Goal: Task Accomplishment & Management: Manage account settings

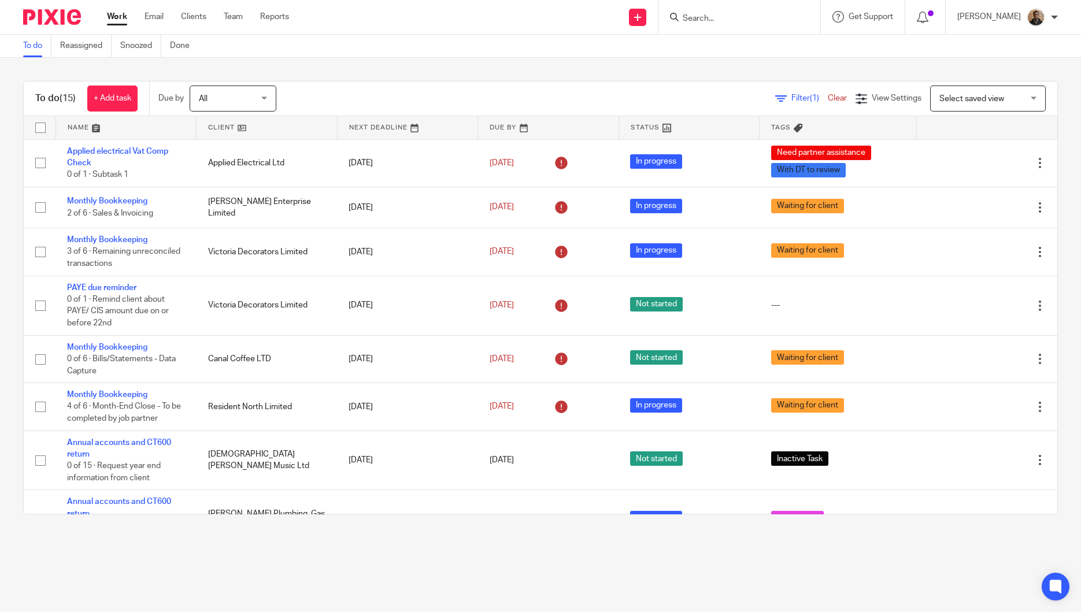
click at [748, 20] on input "Search" at bounding box center [734, 19] width 104 height 10
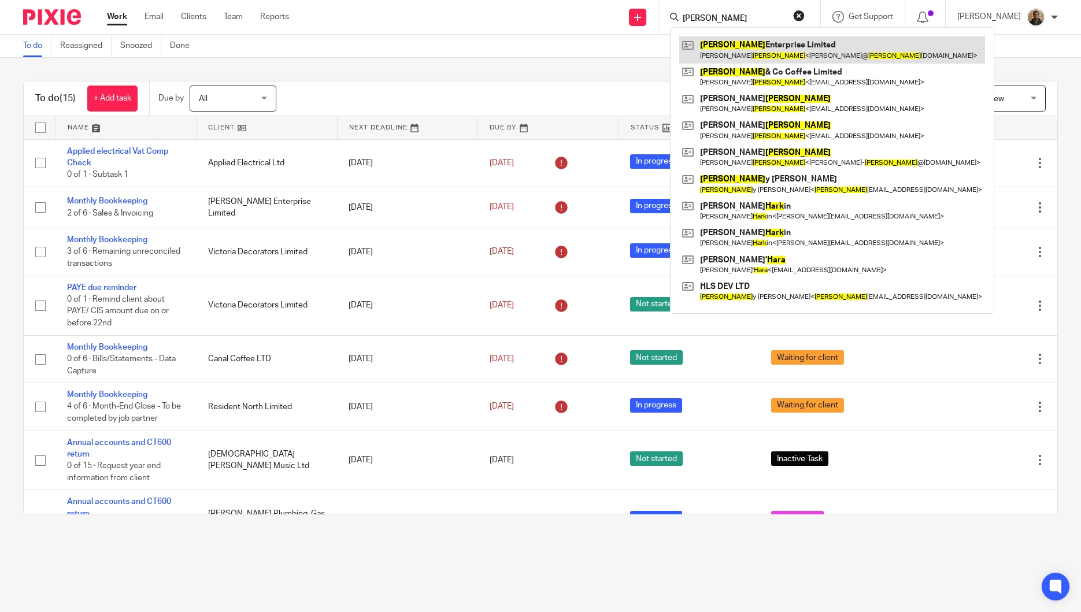
type input "hart"
click at [809, 42] on link at bounding box center [832, 49] width 306 height 27
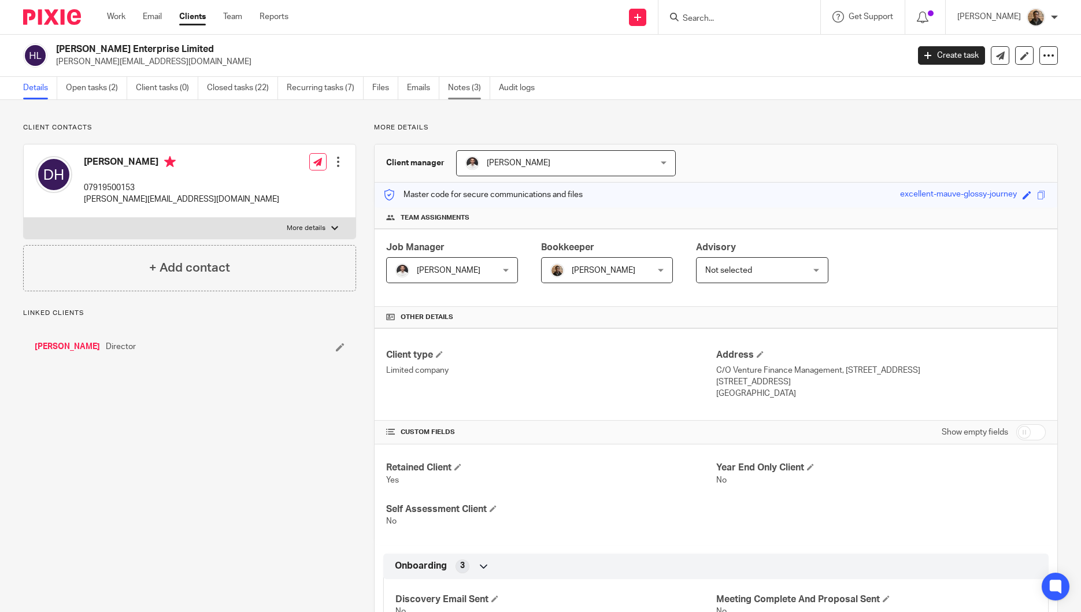
click at [469, 80] on link "Notes (3)" at bounding box center [469, 88] width 42 height 23
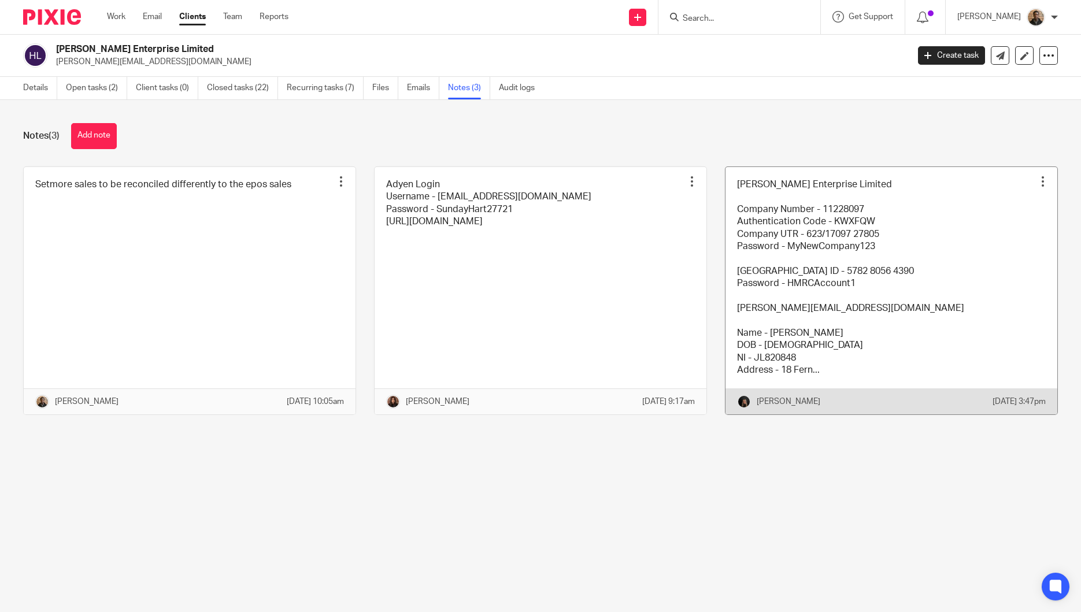
click at [763, 210] on link at bounding box center [891, 290] width 332 height 247
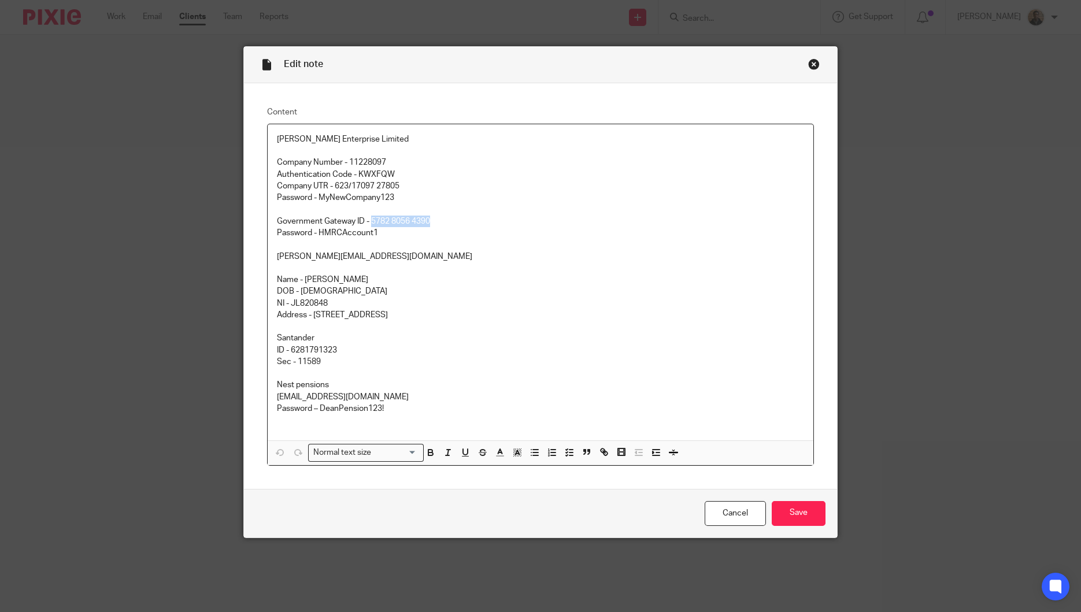
drag, startPoint x: 367, startPoint y: 220, endPoint x: 431, endPoint y: 221, distance: 64.2
click at [431, 221] on p "Government Gateway ID - 5782 8056 4390" at bounding box center [541, 222] width 528 height 12
copy p "5782 8056 4390"
click at [808, 60] on div "Close this dialog window" at bounding box center [814, 64] width 12 height 12
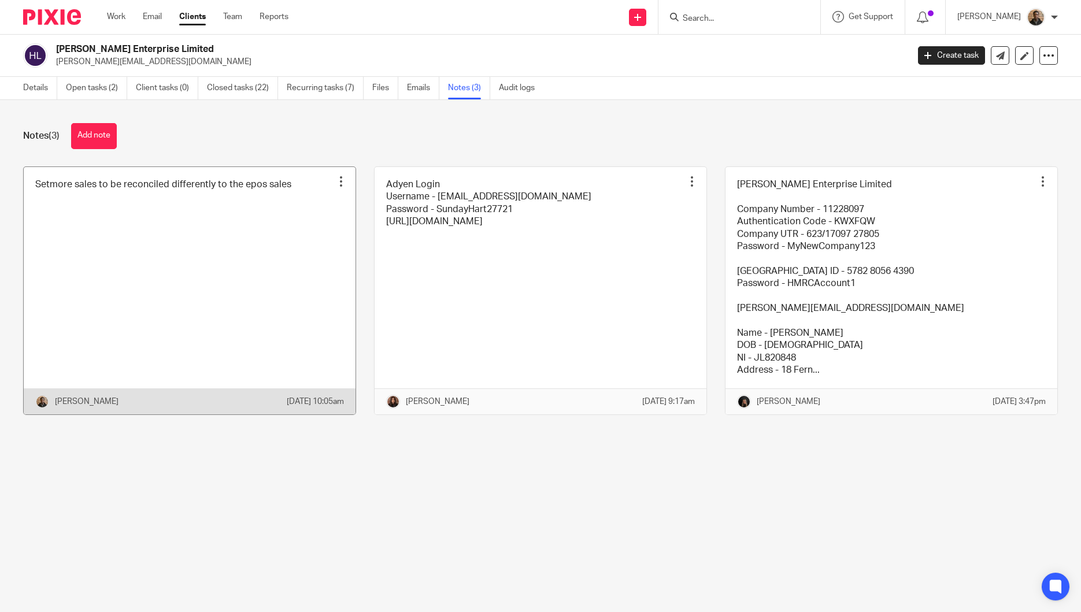
click at [210, 202] on link at bounding box center [190, 290] width 332 height 247
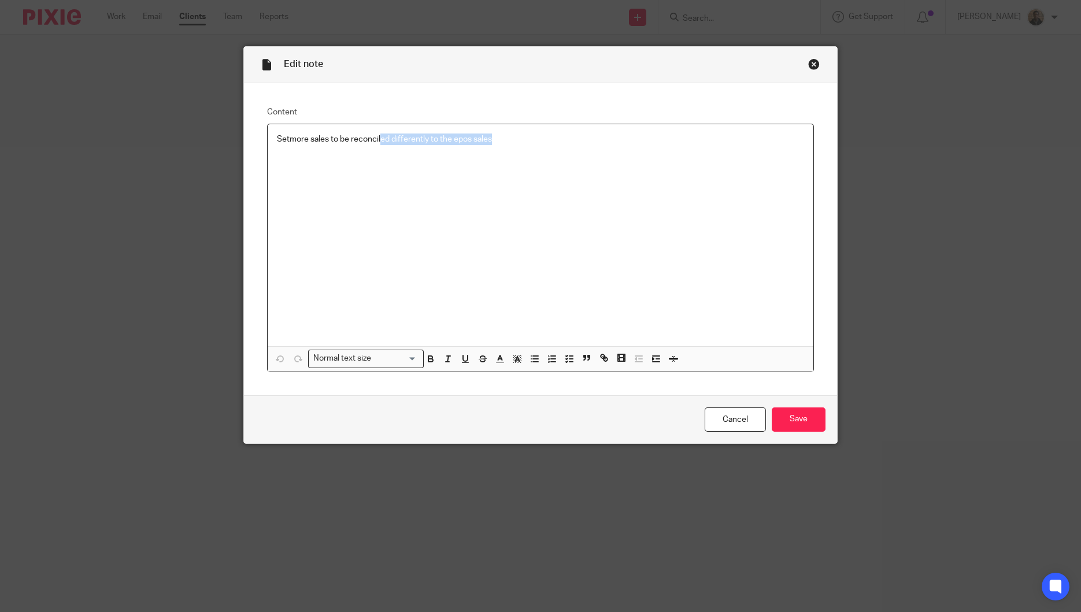
drag, startPoint x: 506, startPoint y: 131, endPoint x: 375, endPoint y: 139, distance: 131.4
click at [375, 139] on div "Setmore sales to be reconciled differently to the epos sales" at bounding box center [541, 235] width 546 height 222
drag, startPoint x: 492, startPoint y: 123, endPoint x: 494, endPoint y: 131, distance: 7.9
click at [492, 124] on div "Setmore sales to be reconciled differently to the epos sales Normal text size L…" at bounding box center [540, 248] width 547 height 249
click at [494, 139] on p "Setmore sales to be reconciled differently to the epos sales" at bounding box center [541, 140] width 528 height 12
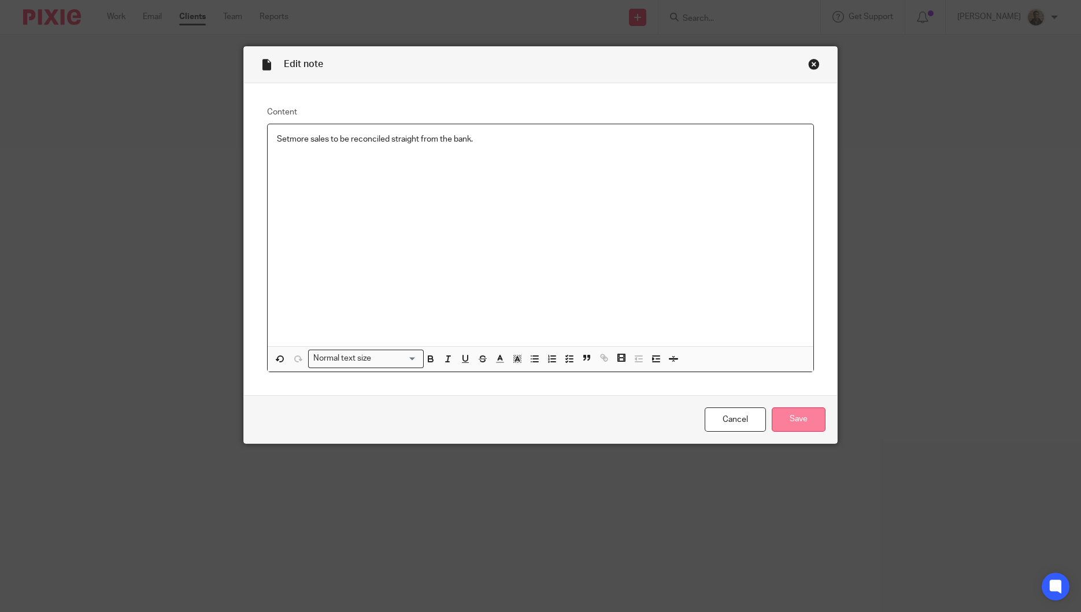
click at [791, 420] on input "Save" at bounding box center [799, 420] width 54 height 25
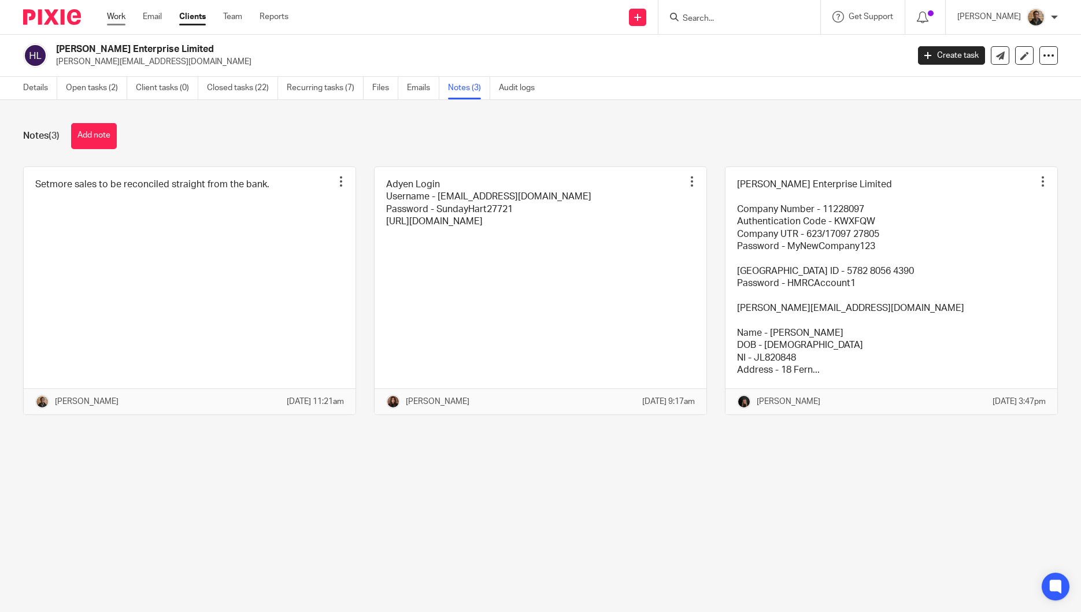
click at [124, 12] on link "Work" at bounding box center [116, 17] width 18 height 12
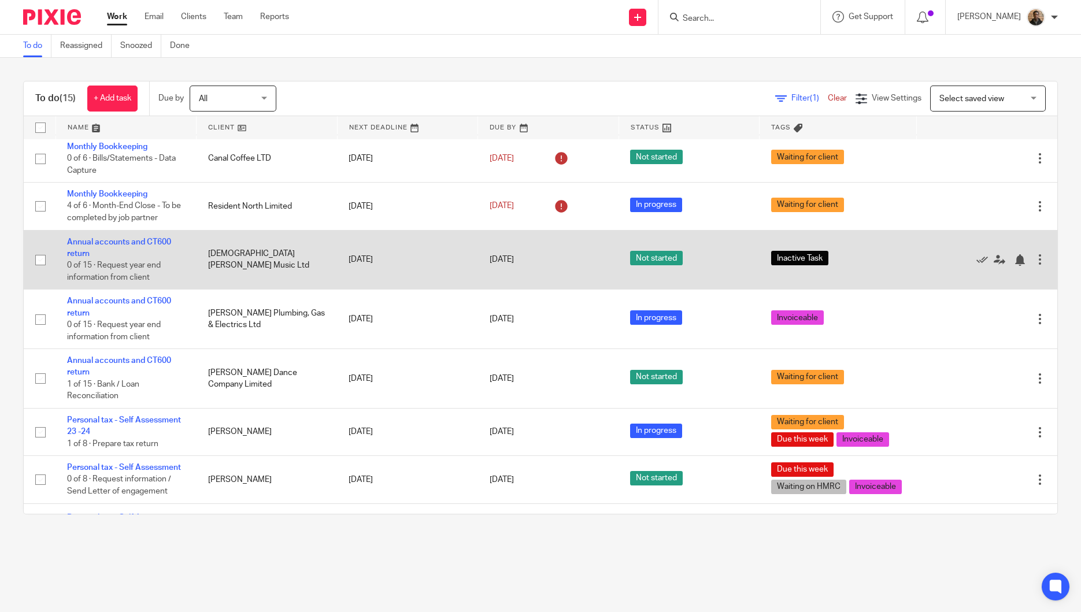
scroll to position [288, 0]
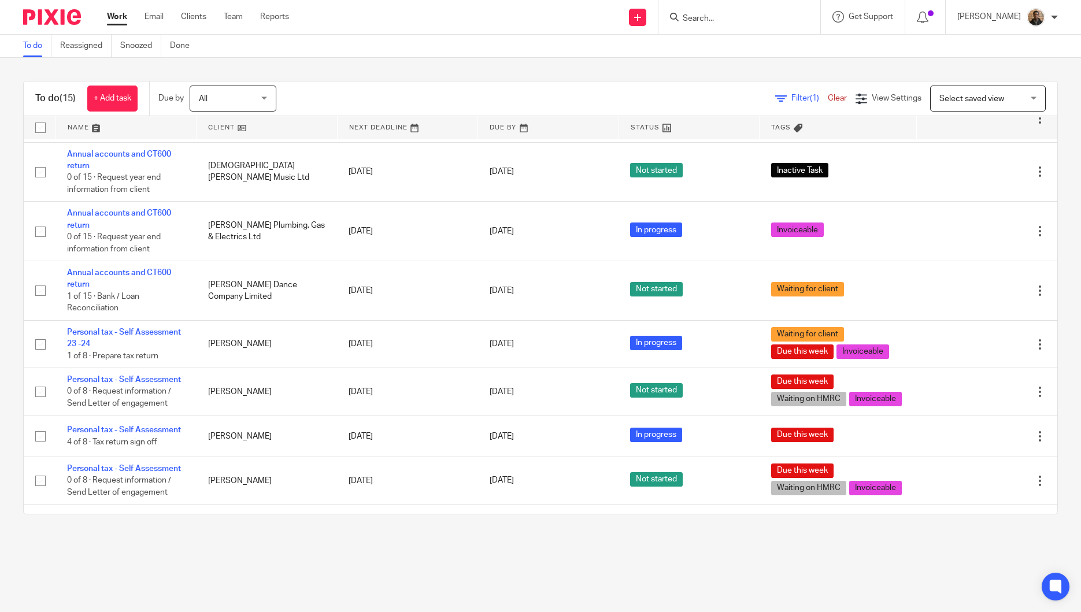
click at [965, 91] on span "Select saved view" at bounding box center [981, 98] width 84 height 24
click at [954, 145] on span "This week tasks" at bounding box center [944, 147] width 57 height 8
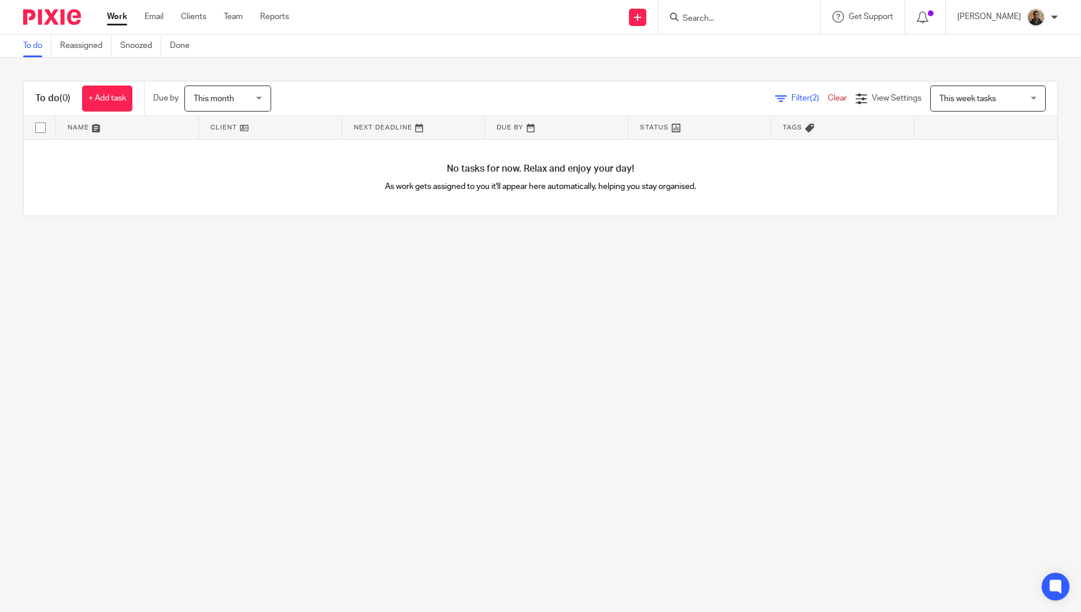
click at [246, 87] on span "This month" at bounding box center [224, 98] width 61 height 24
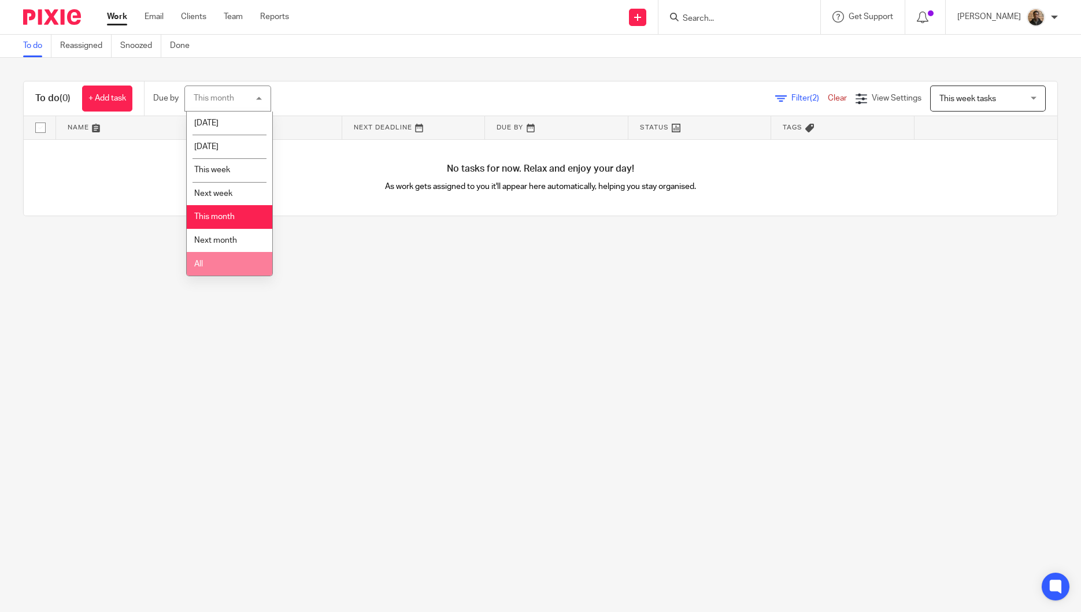
click at [231, 260] on li "All" at bounding box center [230, 264] width 86 height 24
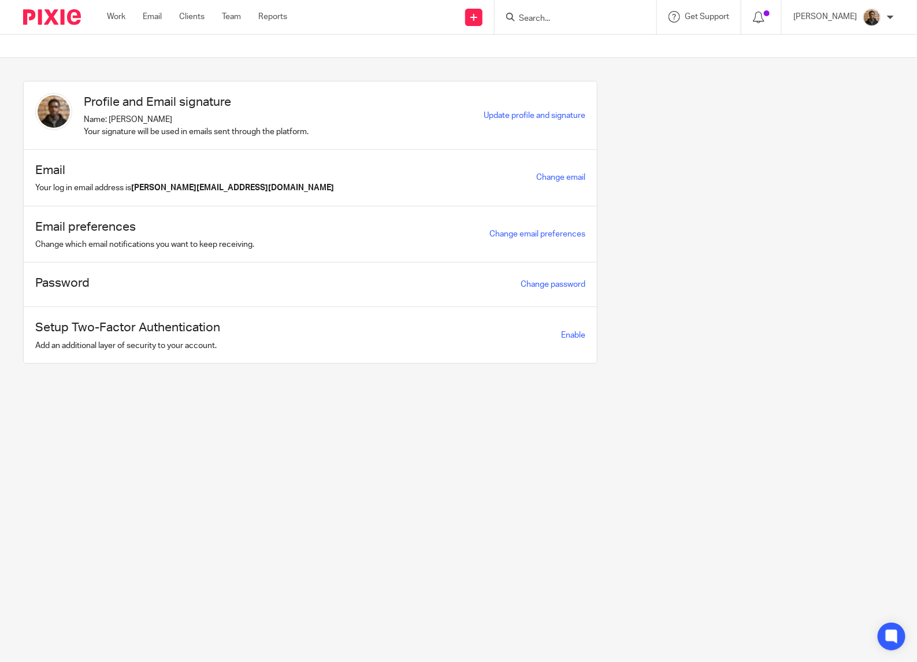
click at [608, 17] on input "Search" at bounding box center [570, 19] width 104 height 10
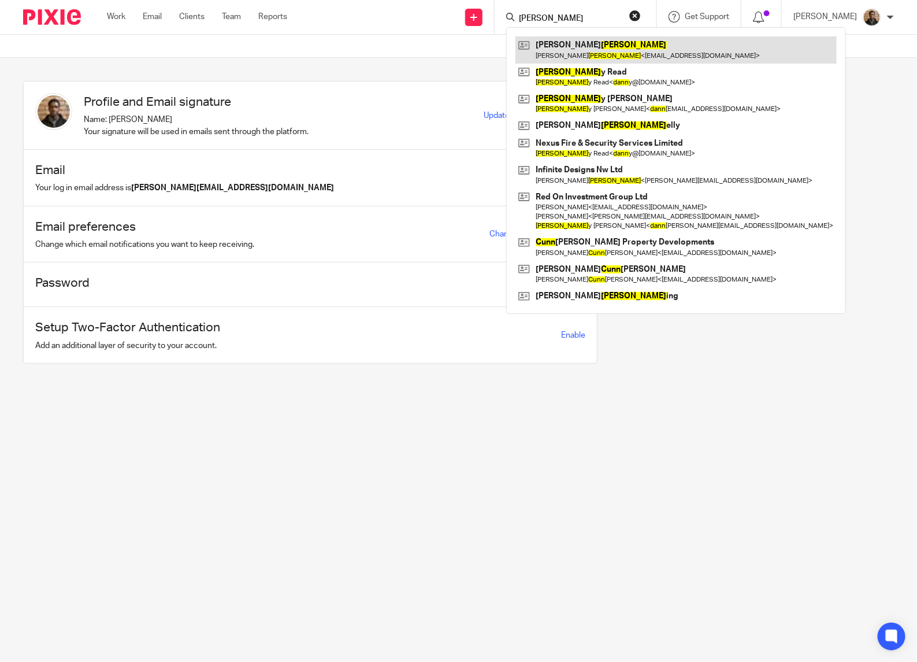
type input "[PERSON_NAME]"
click at [556, 42] on link at bounding box center [676, 49] width 321 height 27
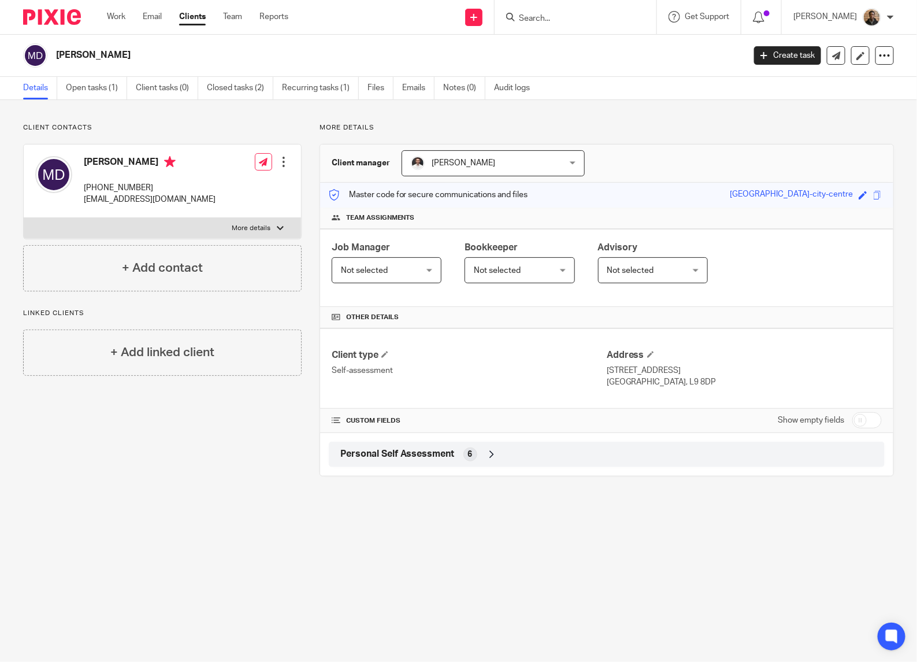
drag, startPoint x: 483, startPoint y: 463, endPoint x: 491, endPoint y: 460, distance: 9.1
click at [483, 463] on div "Personal Self Assessment 6" at bounding box center [607, 455] width 539 height 20
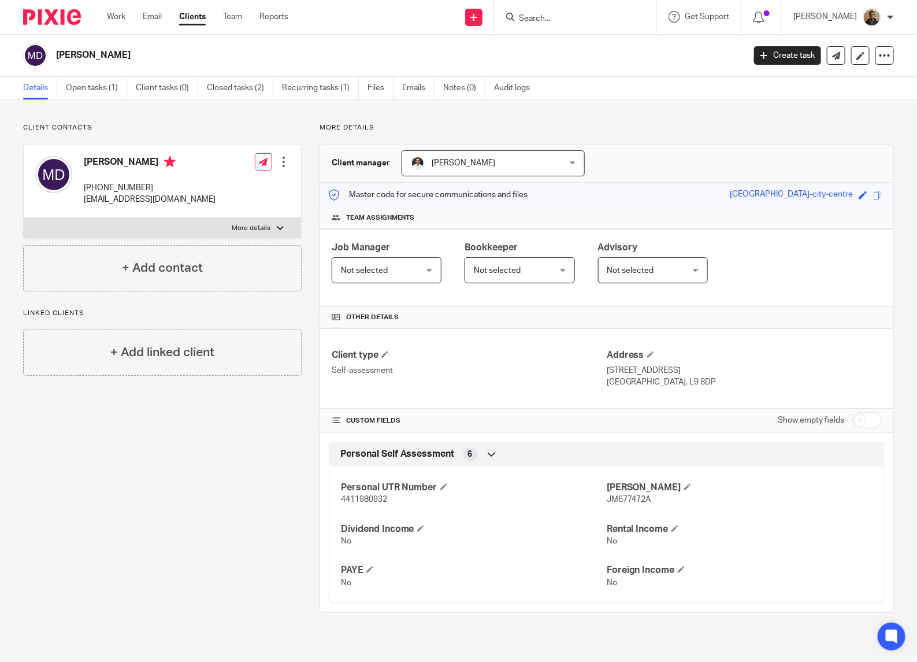
click at [488, 460] on icon at bounding box center [492, 455] width 12 height 12
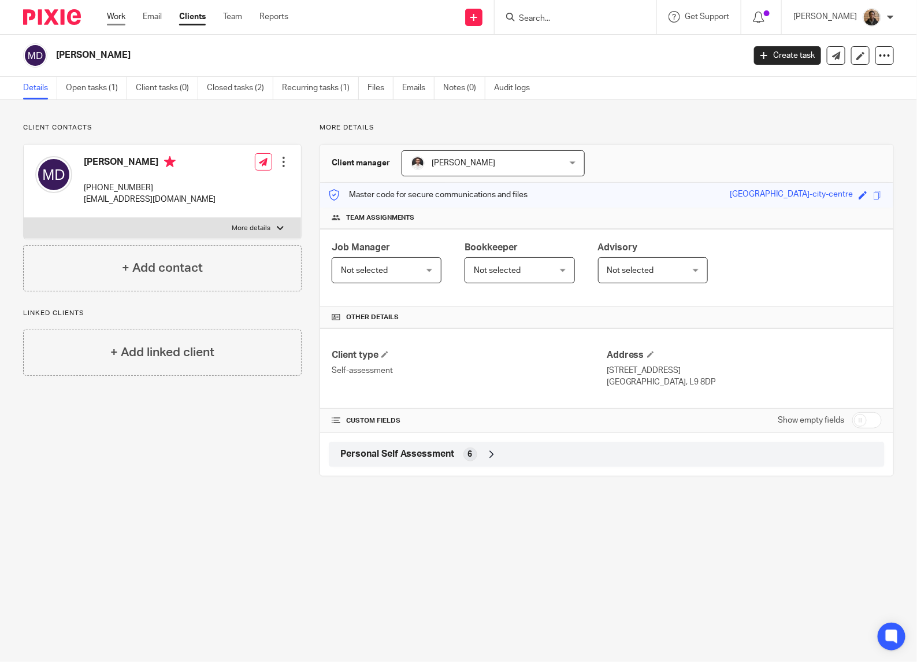
click at [121, 16] on link "Work" at bounding box center [116, 17] width 18 height 12
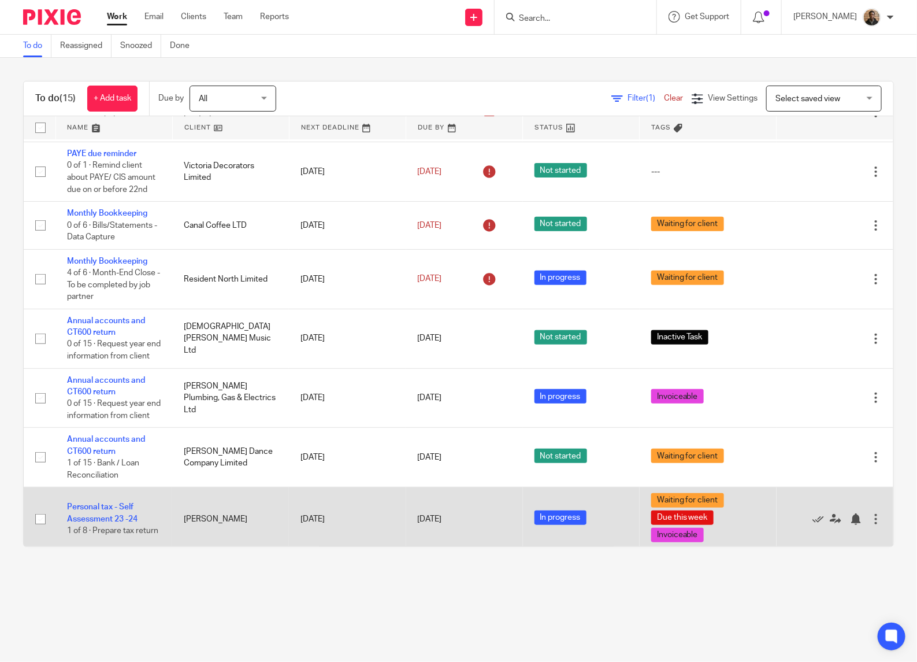
scroll to position [481, 0]
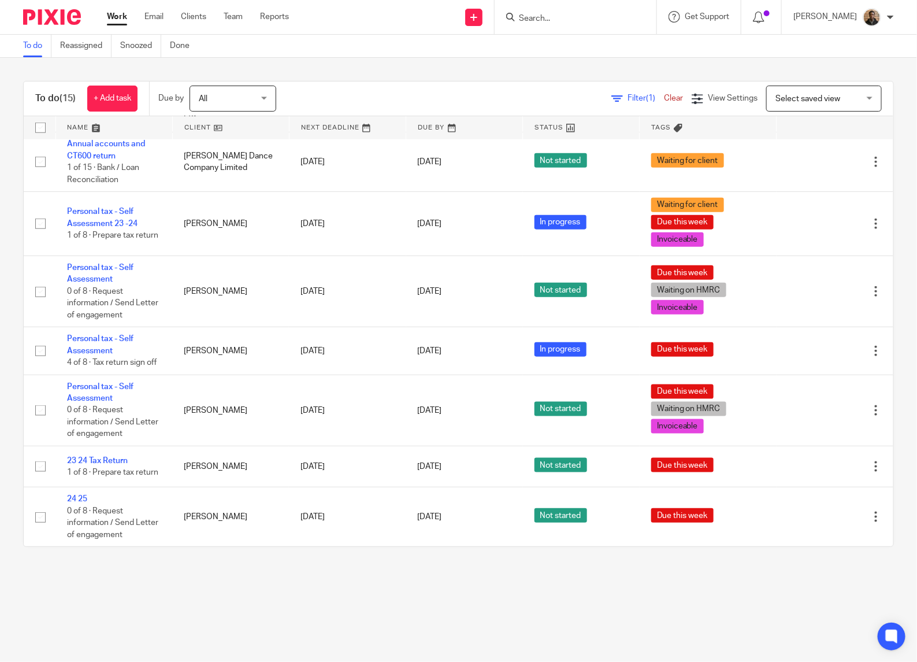
click at [776, 99] on span "Select saved view" at bounding box center [808, 99] width 65 height 8
click at [755, 139] on li "This week tasks" at bounding box center [803, 147] width 114 height 24
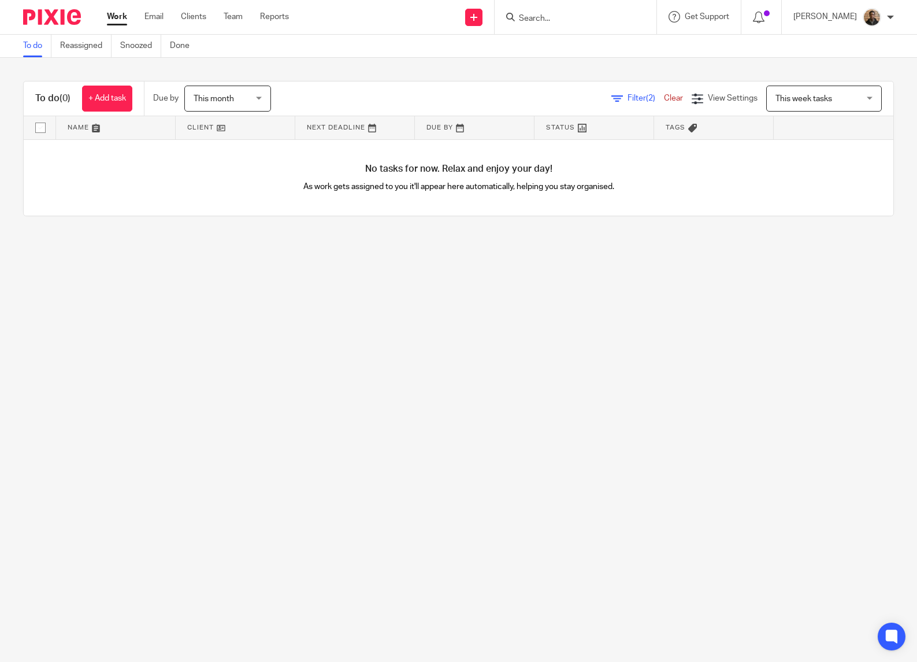
click at [238, 97] on span "This month" at bounding box center [224, 98] width 61 height 24
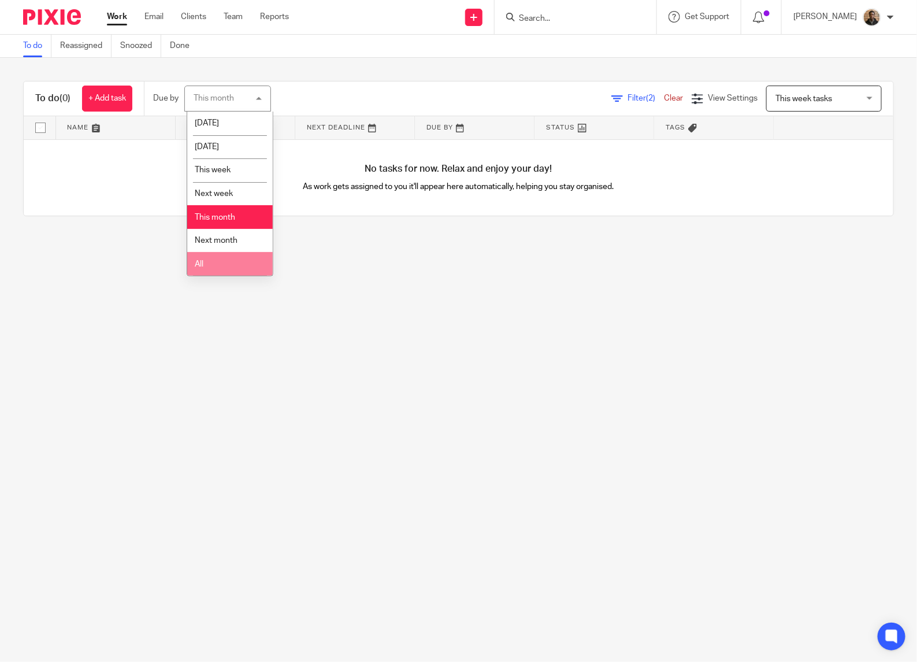
click at [250, 253] on li "All" at bounding box center [230, 264] width 86 height 24
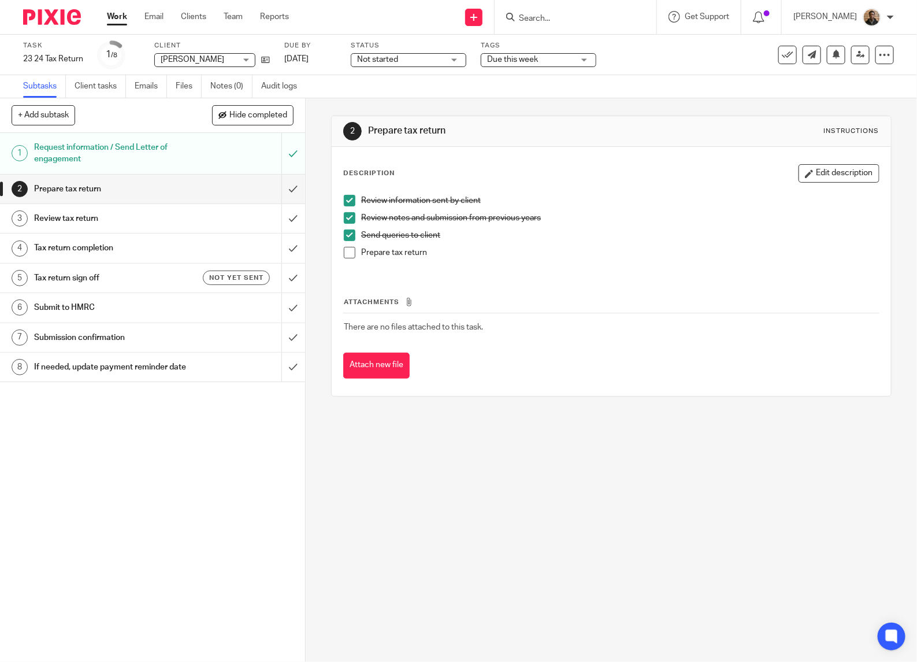
click at [345, 253] on span at bounding box center [350, 253] width 12 height 12
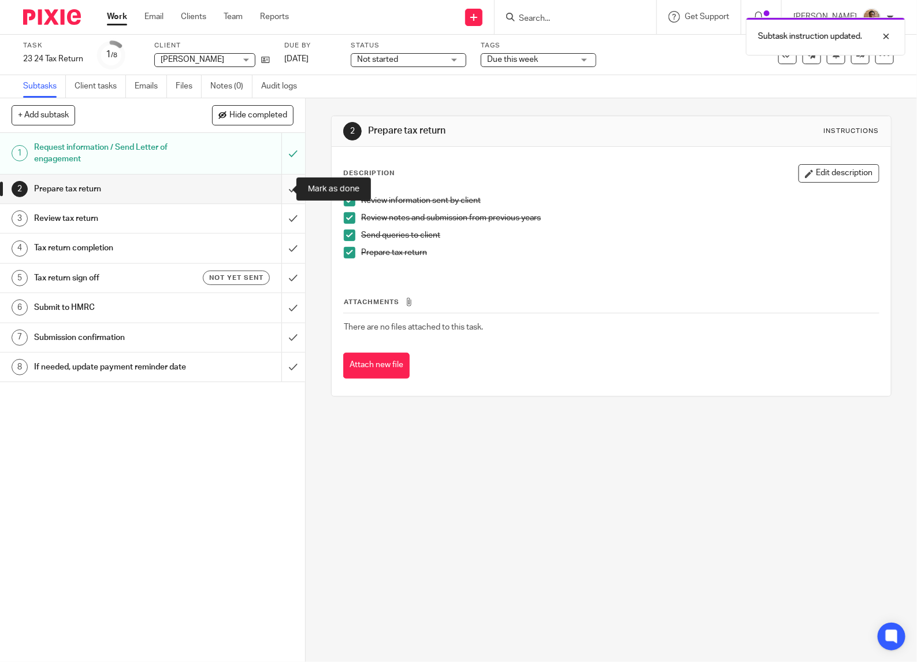
click at [271, 186] on input "submit" at bounding box center [152, 189] width 305 height 29
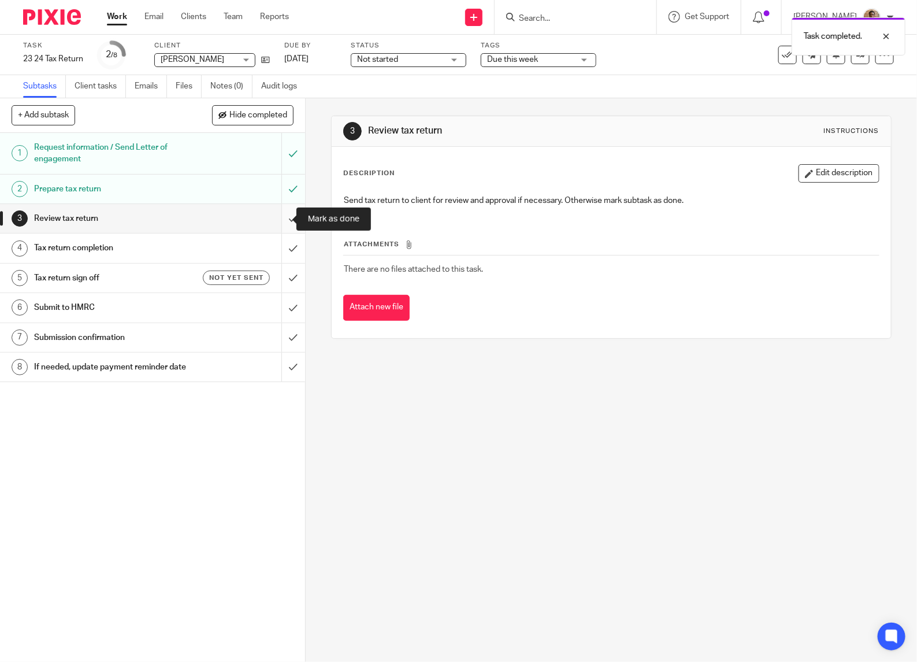
click at [283, 225] on input "submit" at bounding box center [152, 218] width 305 height 29
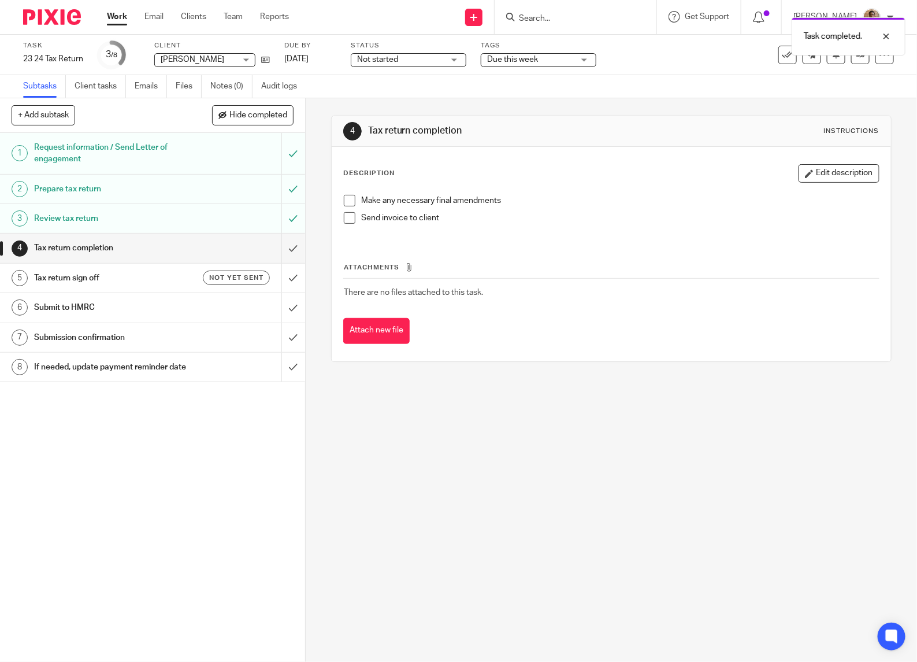
drag, startPoint x: 345, startPoint y: 193, endPoint x: 354, endPoint y: 203, distance: 14.7
click at [348, 192] on div "Make any necessary final amendments Send invoice to client" at bounding box center [611, 213] width 547 height 49
click at [350, 203] on span at bounding box center [350, 201] width 12 height 12
click at [347, 219] on span at bounding box center [350, 218] width 12 height 12
click at [275, 246] on input "submit" at bounding box center [152, 248] width 305 height 29
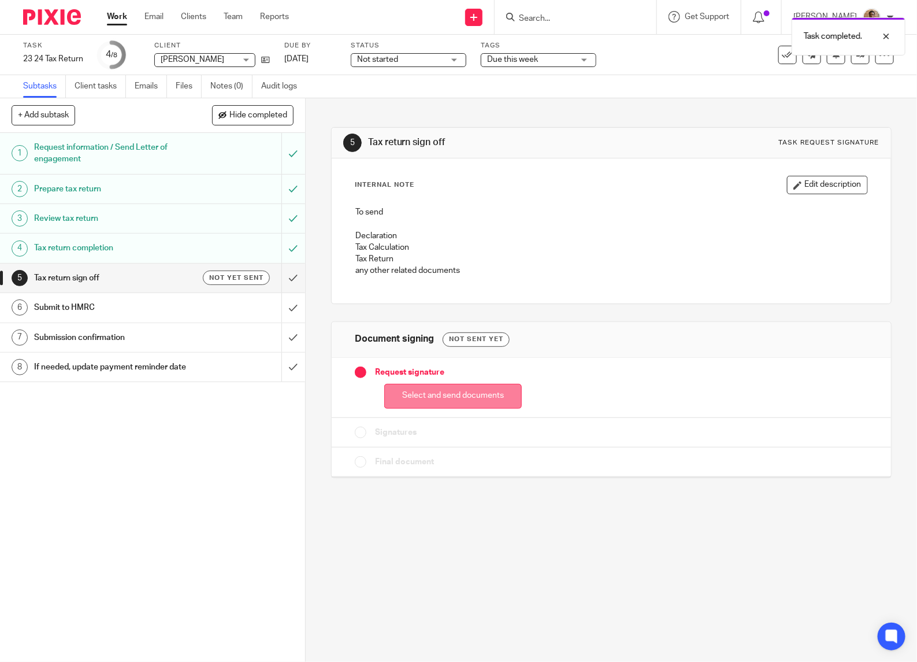
click at [462, 403] on button "Select and send documents" at bounding box center [453, 396] width 138 height 25
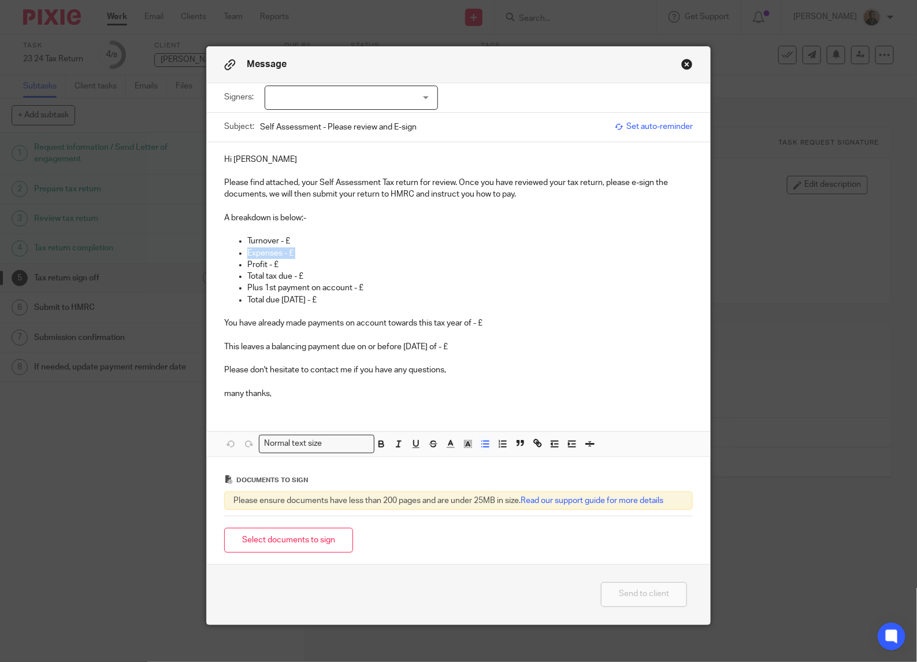
drag, startPoint x: 236, startPoint y: 261, endPoint x: 230, endPoint y: 252, distance: 11.2
click at [230, 252] on ul "Turnover - £ Expenses - £ Profit - £ Total tax due - £ Plus 1st payment on acco…" at bounding box center [458, 276] width 469 height 82
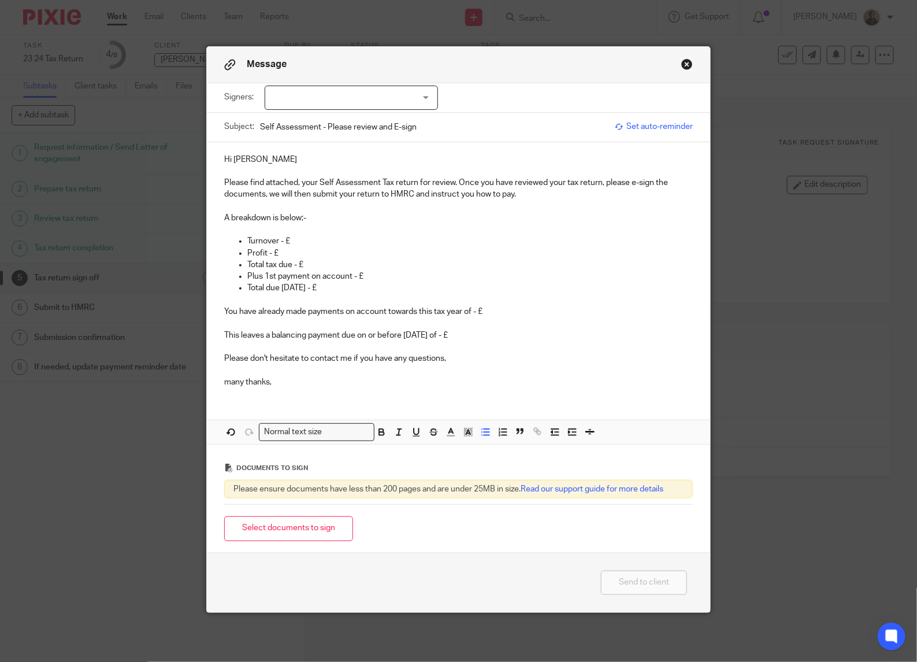
click at [272, 239] on p "Turnover - £" at bounding box center [470, 241] width 446 height 12
click at [305, 243] on p "Dividends - £" at bounding box center [470, 241] width 446 height 12
click at [273, 250] on p "Profit - £" at bounding box center [470, 253] width 446 height 12
click at [316, 258] on p "Personal Allowance - £12,570" at bounding box center [470, 253] width 446 height 12
click at [314, 261] on p "Total tax due - £" at bounding box center [470, 265] width 446 height 12
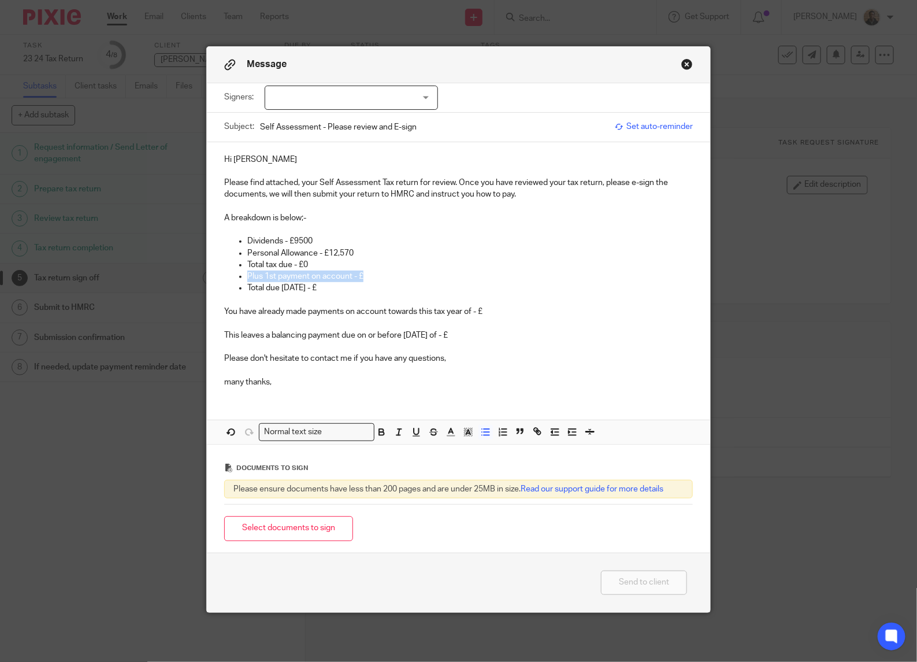
drag, startPoint x: 362, startPoint y: 276, endPoint x: 236, endPoint y: 275, distance: 126.0
click at [236, 275] on ul "Dividends - £9500 Personal Allowance - £12,570 Total tax due - £0 Plus 1st paym…" at bounding box center [458, 270] width 469 height 71
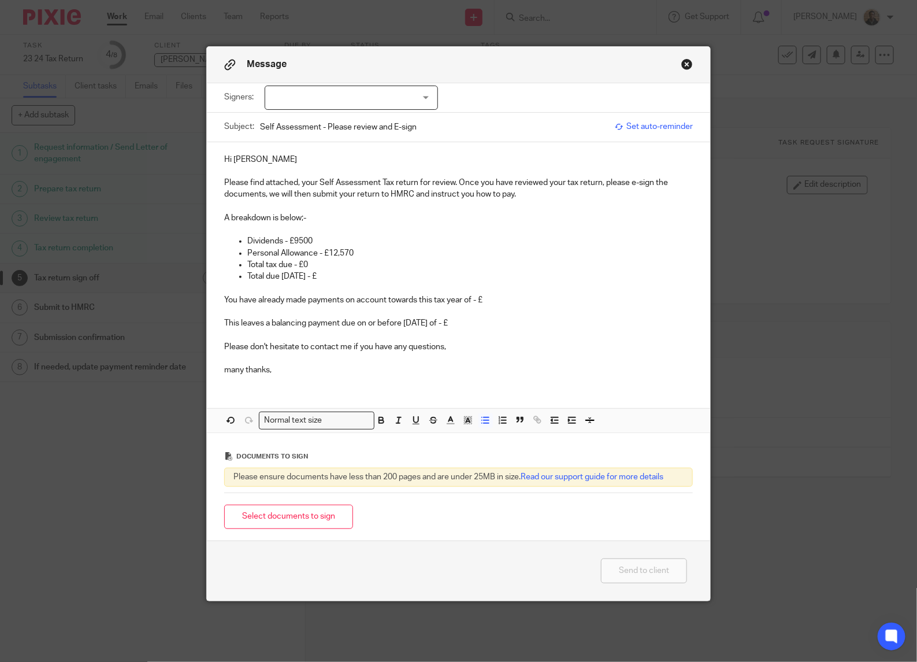
click at [308, 276] on p "Total due 31/01/24 - £" at bounding box center [470, 277] width 446 height 12
drag, startPoint x: 319, startPoint y: 272, endPoint x: 232, endPoint y: 279, distance: 86.4
click at [247, 279] on li "Total due 31/01/2 - £" at bounding box center [470, 283] width 446 height 24
drag, startPoint x: 215, startPoint y: 301, endPoint x: 457, endPoint y: 325, distance: 243.4
click at [457, 325] on div "Hi Michael Please find attached, your Self Assessment Tax return for review. On…" at bounding box center [459, 263] width 504 height 243
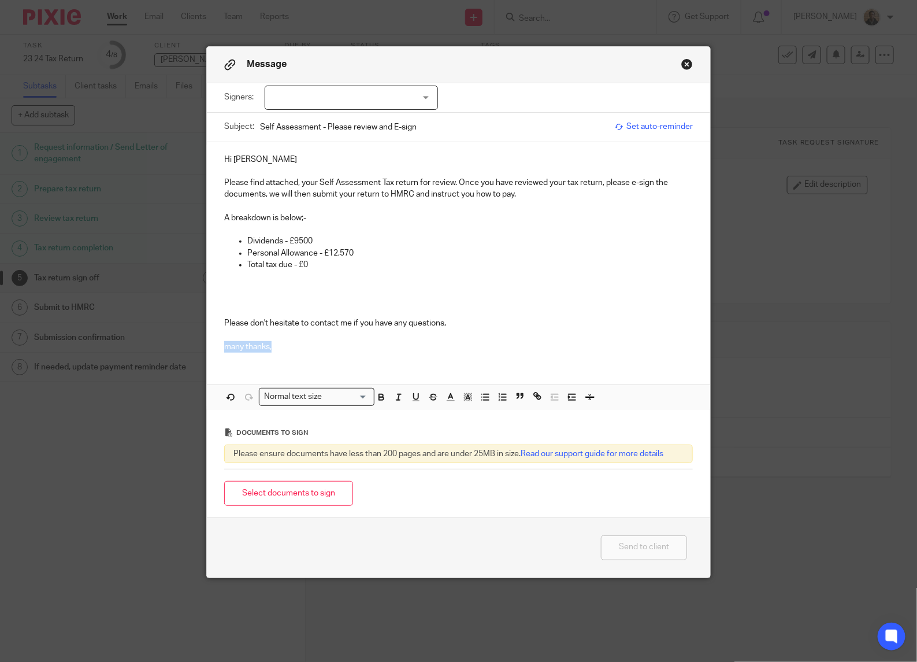
drag, startPoint x: 218, startPoint y: 347, endPoint x: 296, endPoint y: 347, distance: 78.0
click at [296, 347] on div "Hi Michael Please find attached, your Self Assessment Tax return for review. On…" at bounding box center [459, 252] width 504 height 220
drag, startPoint x: 408, startPoint y: 195, endPoint x: 521, endPoint y: 195, distance: 113.9
click at [521, 195] on p "Please find attached, your Self Assessment Tax return for review. Once you have…" at bounding box center [458, 189] width 469 height 24
click at [295, 294] on p at bounding box center [458, 300] width 469 height 12
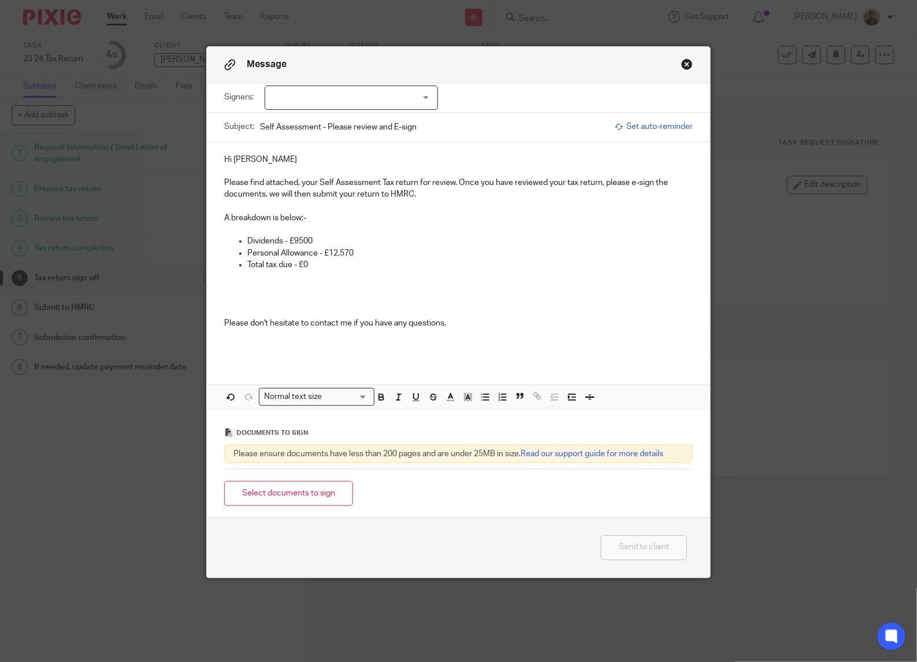
click at [275, 281] on p at bounding box center [470, 277] width 446 height 12
click at [472, 275] on p "As you only earned £9500 from dividends with no other income" at bounding box center [470, 277] width 446 height 12
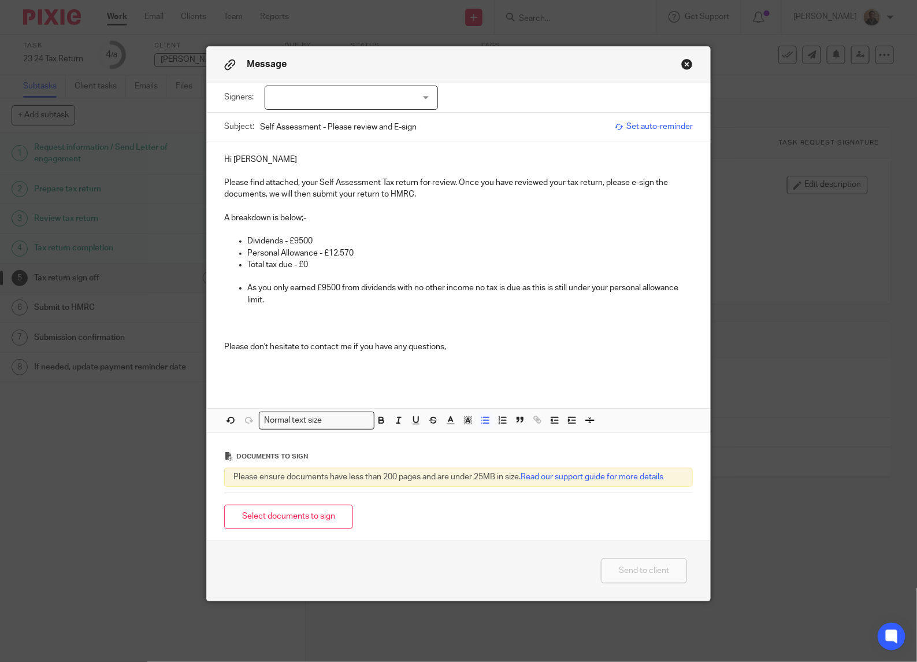
click at [247, 287] on li "As you only earned £9500 from dividends with no other income no tax is due as t…" at bounding box center [470, 299] width 446 height 35
click at [247, 283] on li "As you only earned £9500 from dividends with no other income no tax is due as t…" at bounding box center [470, 299] width 446 height 35
click at [247, 287] on li "As you only earned £9500 from dividends with no other income no tax is due as t…" at bounding box center [470, 299] width 446 height 35
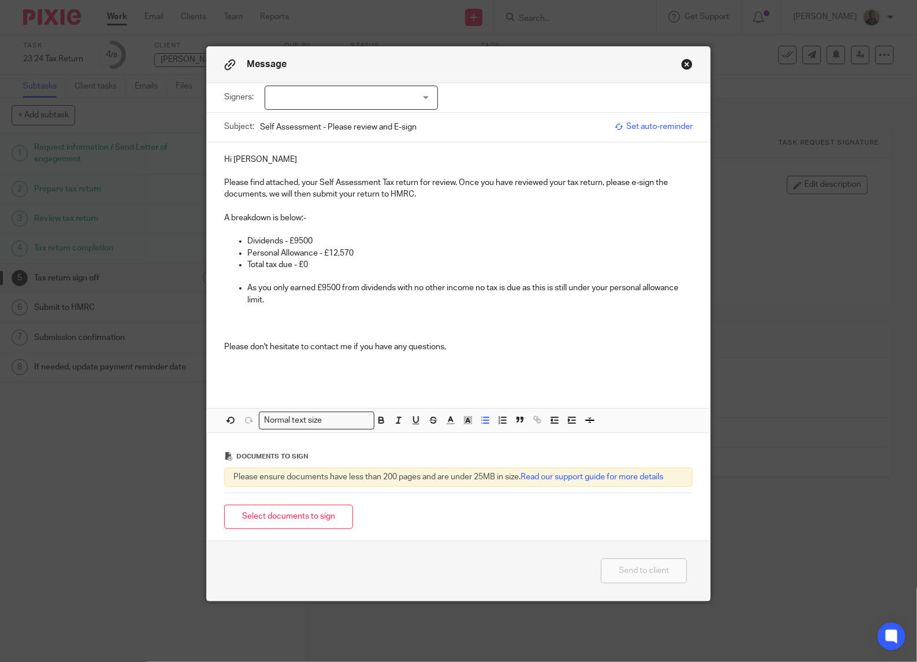
click at [249, 313] on p at bounding box center [470, 312] width 446 height 12
click at [238, 284] on ul "Dividends - £9500 Personal Allowance - £12,570 Total tax due - £0 As you only e…" at bounding box center [458, 276] width 469 height 82
click at [468, 283] on p "As you only earned £9500 from dividends with no other income no tax is due as t…" at bounding box center [470, 294] width 446 height 24
click at [552, 383] on div "Hi Michael Please find attached, your Self Assessment Tax return for review. On…" at bounding box center [459, 263] width 504 height 243
click at [217, 344] on div "Hi Michael Please find attached, your Self Assessment Tax return for review. On…" at bounding box center [459, 263] width 504 height 243
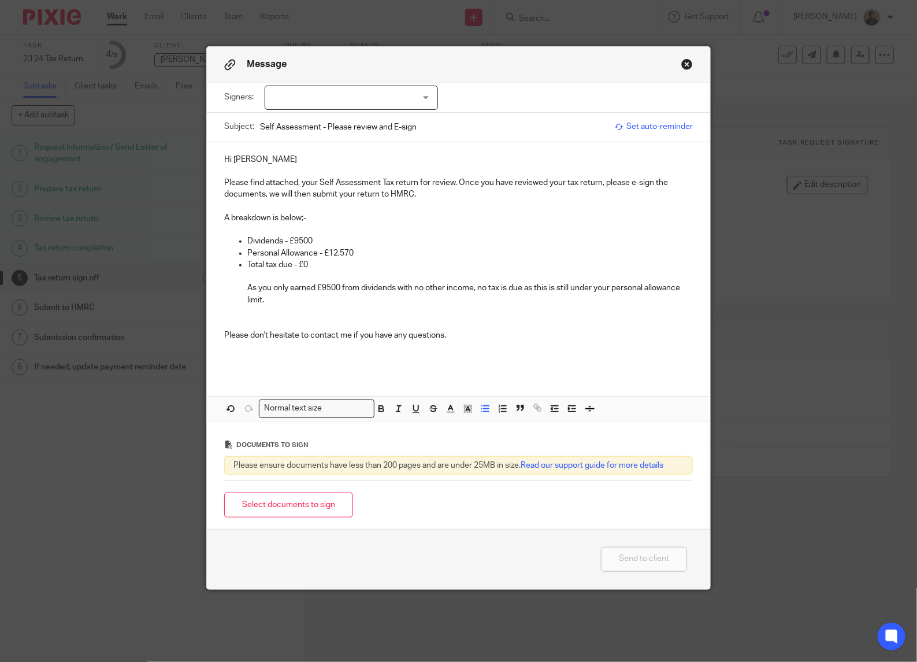
click at [588, 283] on p "As you only earned £9500 from dividends with no other income, no tax is due as …" at bounding box center [470, 294] width 446 height 24
click at [287, 305] on p "As you only earned £9500 from dividends with no other income, no tax is due as …" at bounding box center [470, 294] width 446 height 24
click at [313, 250] on p "Personal Allowance - £12,570" at bounding box center [470, 253] width 446 height 12
click at [321, 263] on p "Total tax due - £0" at bounding box center [470, 265] width 446 height 12
click at [323, 504] on button "Select documents to sign" at bounding box center [288, 505] width 129 height 25
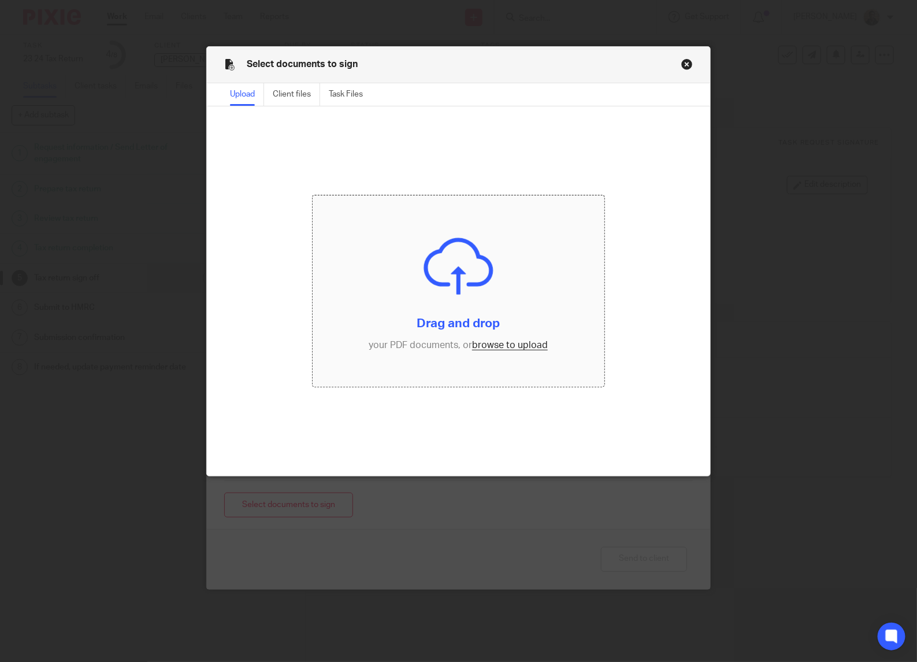
click at [488, 342] on input "file" at bounding box center [459, 290] width 293 height 191
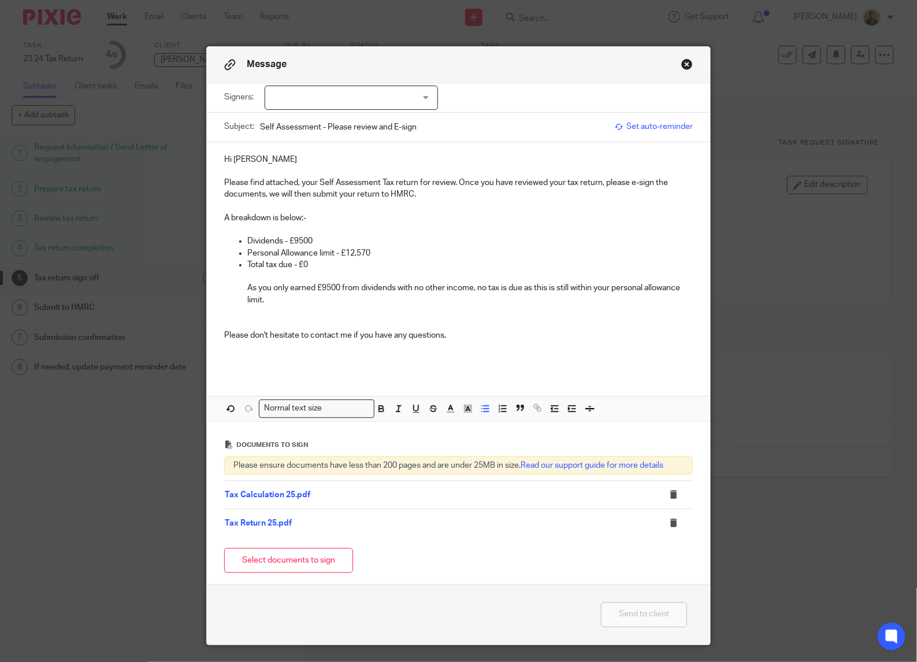
drag, startPoint x: 262, startPoint y: 160, endPoint x: 275, endPoint y: 171, distance: 17.2
click at [262, 160] on p "Hi Michael" at bounding box center [458, 160] width 469 height 12
click at [214, 332] on div "Hi Michael, Please find attached, your Self Assessment Tax return for review. O…" at bounding box center [459, 257] width 504 height 231
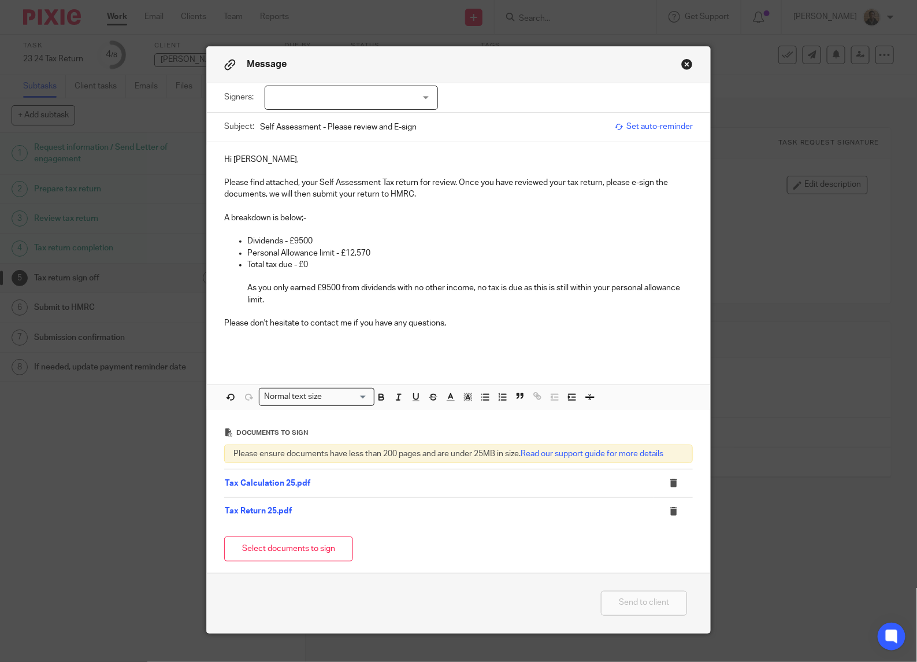
click at [275, 360] on div "Hi Michael, Please find attached, your Self Assessment Tax return for review. O…" at bounding box center [459, 275] width 504 height 267
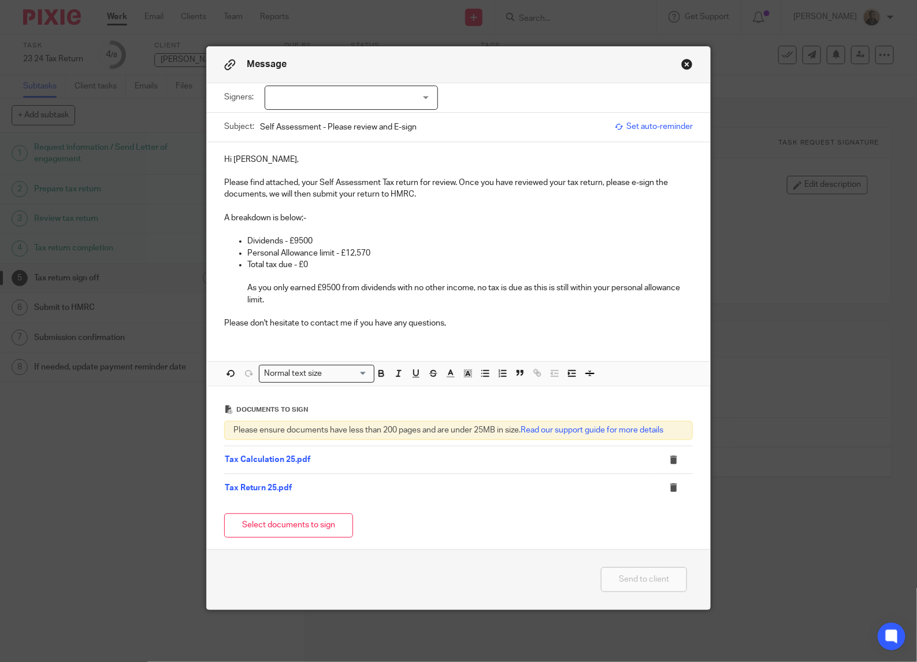
click at [377, 101] on div at bounding box center [351, 98] width 173 height 24
click at [368, 123] on li "[PERSON_NAME]" at bounding box center [346, 122] width 172 height 24
checkbox input "true"
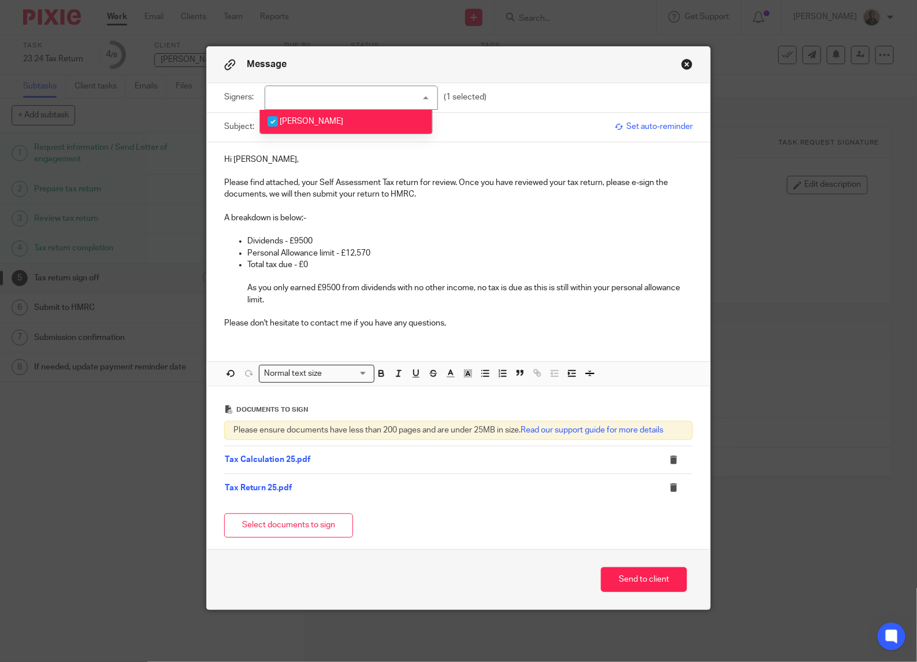
click at [547, 120] on input "Self Assessment - Please review and E-sign" at bounding box center [434, 127] width 349 height 26
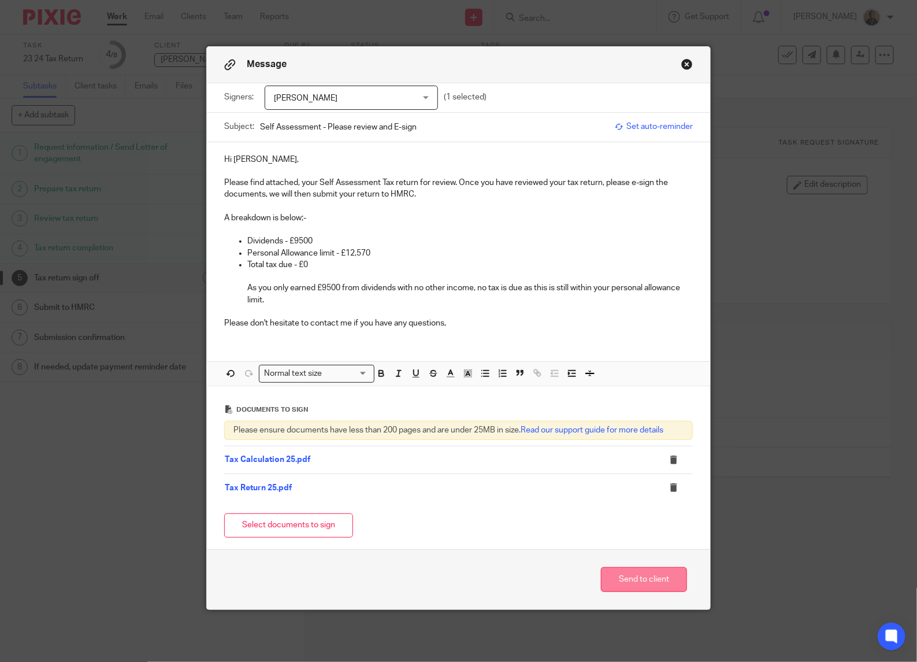
click at [656, 586] on button "Send to client" at bounding box center [644, 579] width 86 height 25
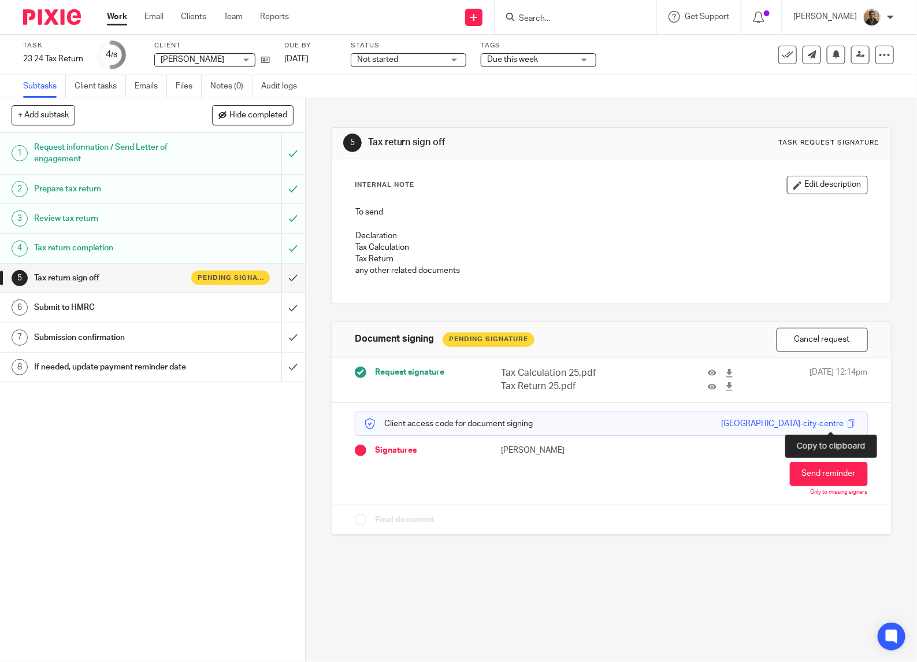
drag, startPoint x: 830, startPoint y: 425, endPoint x: 871, endPoint y: 414, distance: 43.0
click at [847, 425] on span at bounding box center [851, 423] width 9 height 9
drag, startPoint x: 126, startPoint y: 16, endPoint x: 124, endPoint y: 29, distance: 12.8
click at [126, 16] on link "Work" at bounding box center [117, 17] width 20 height 12
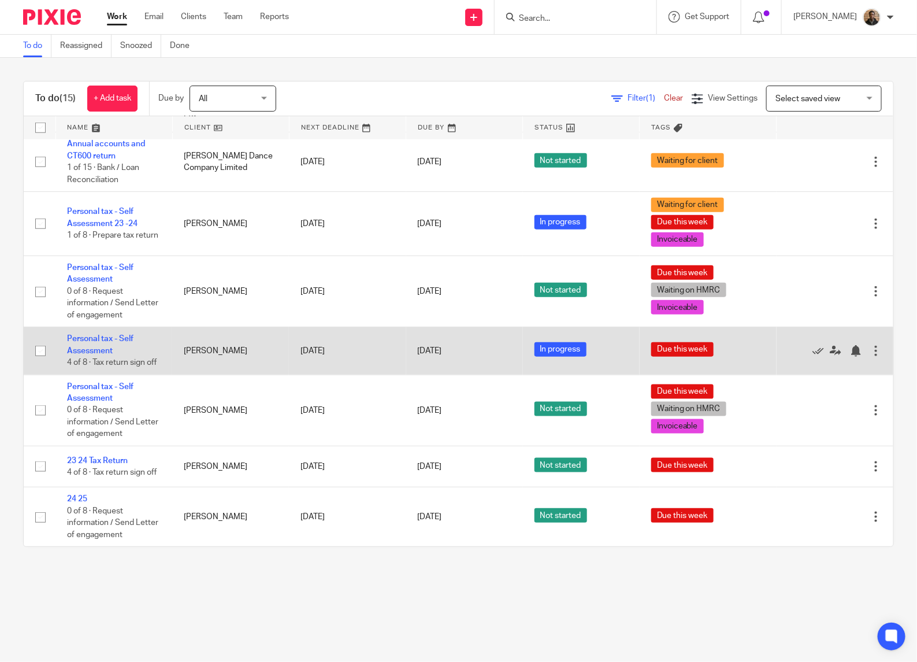
scroll to position [481, 0]
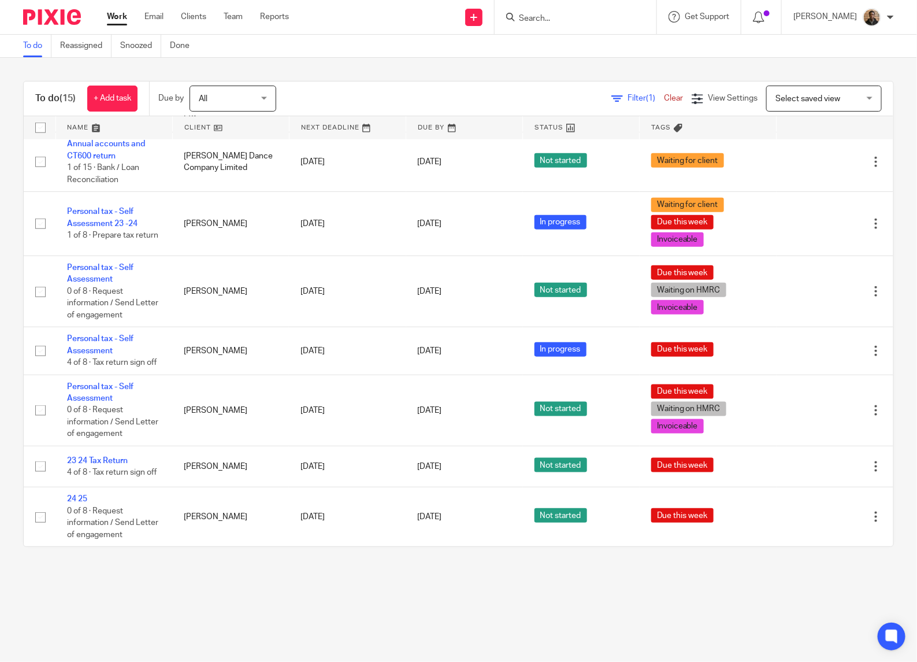
drag, startPoint x: 886, startPoint y: 16, endPoint x: 891, endPoint y: 10, distance: 7.8
click at [890, 12] on div "[PERSON_NAME]" at bounding box center [844, 17] width 101 height 18
click at [732, 67] on div "To do (15) + Add task Due by All All [DATE] [DATE] This week Next week This mon…" at bounding box center [458, 314] width 917 height 512
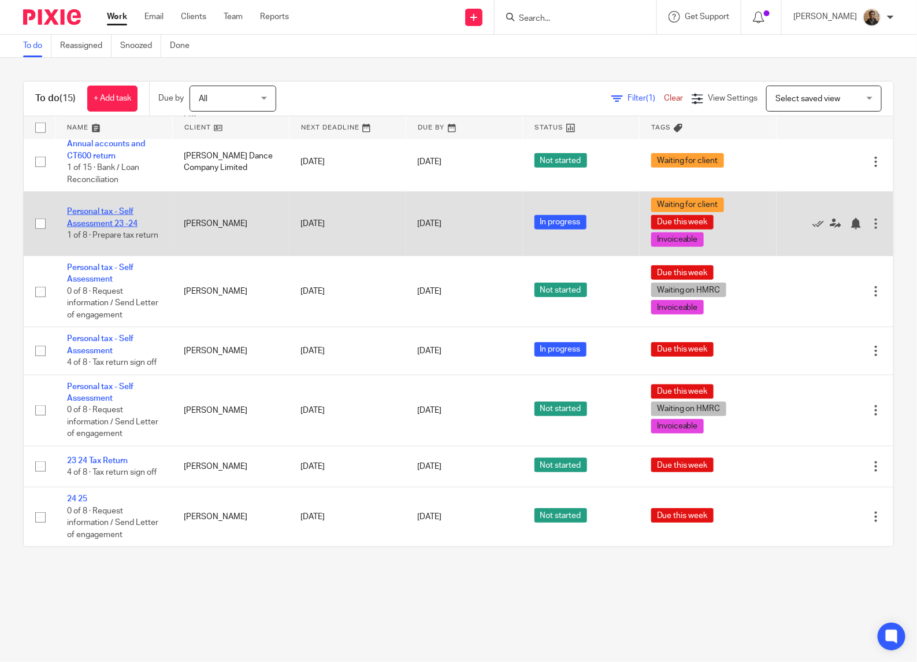
click at [117, 208] on link "Personal tax - Self Assessment 23 -24" at bounding box center [102, 218] width 71 height 20
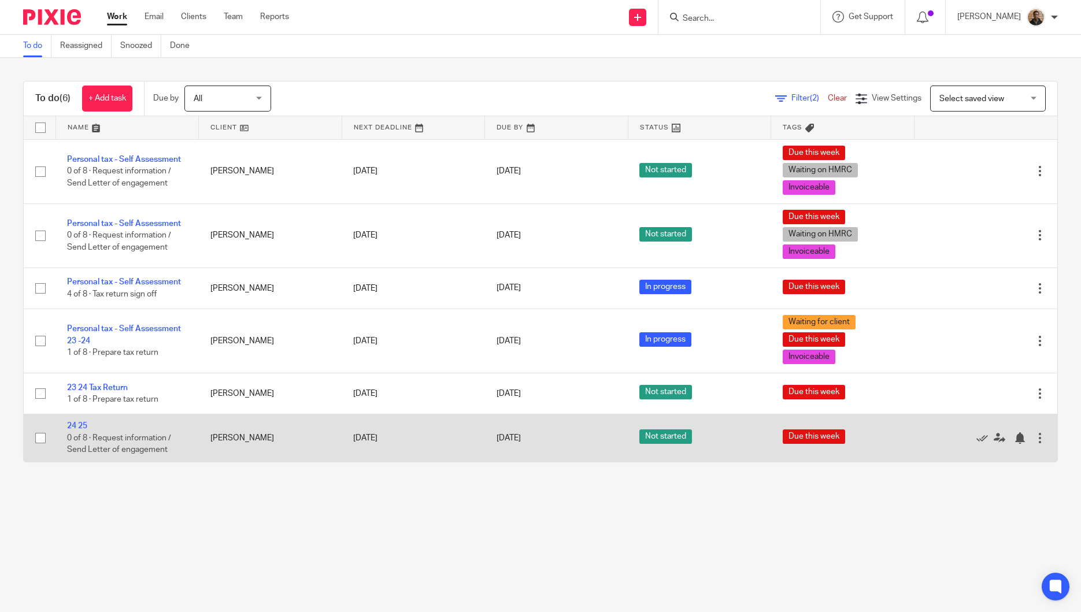
drag, startPoint x: 81, startPoint y: 427, endPoint x: 84, endPoint y: 421, distance: 7.0
click at [81, 427] on link "24 25" at bounding box center [77, 426] width 20 height 8
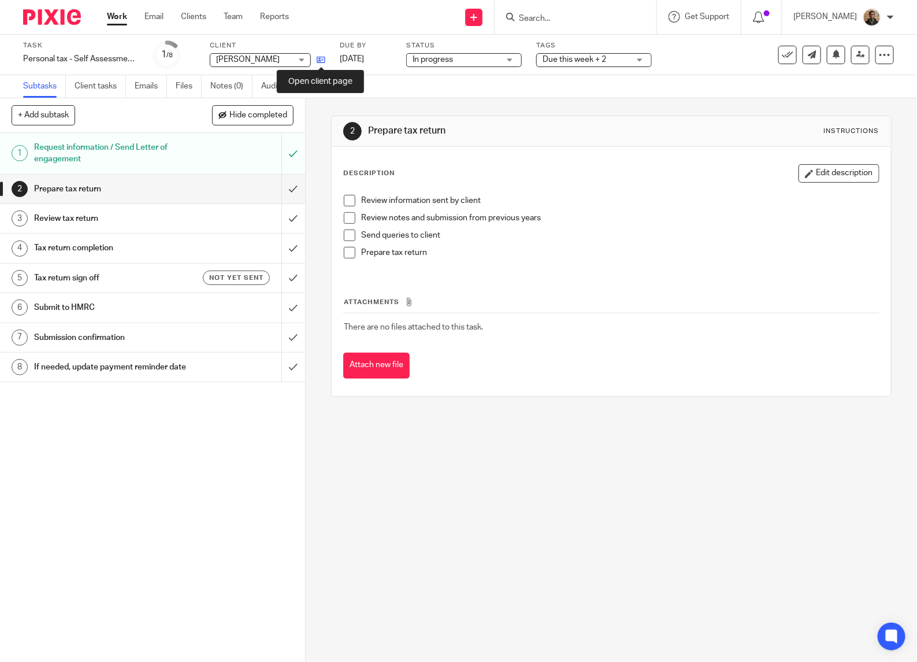
click at [323, 58] on icon at bounding box center [321, 59] width 9 height 9
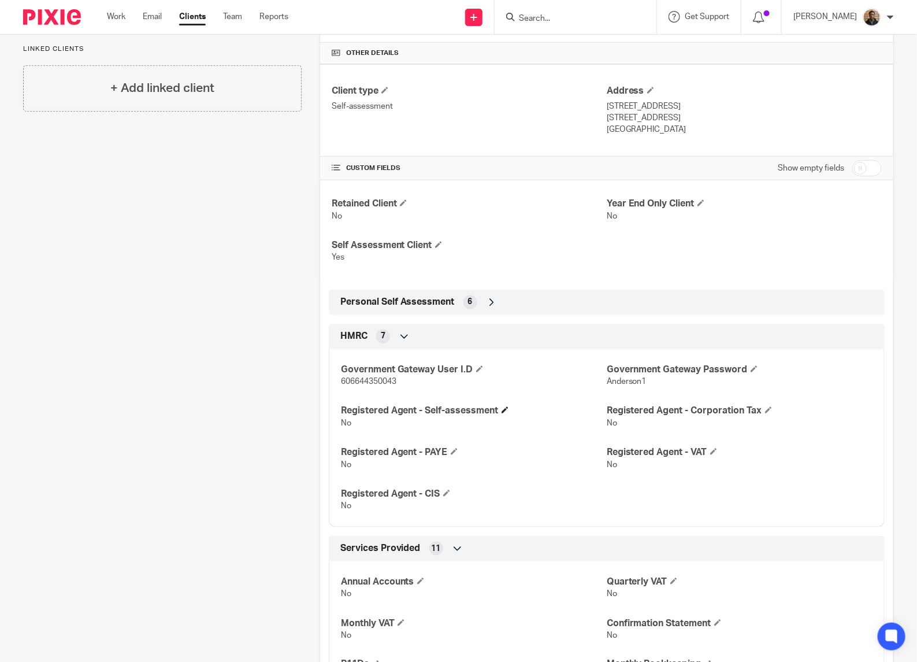
scroll to position [289, 0]
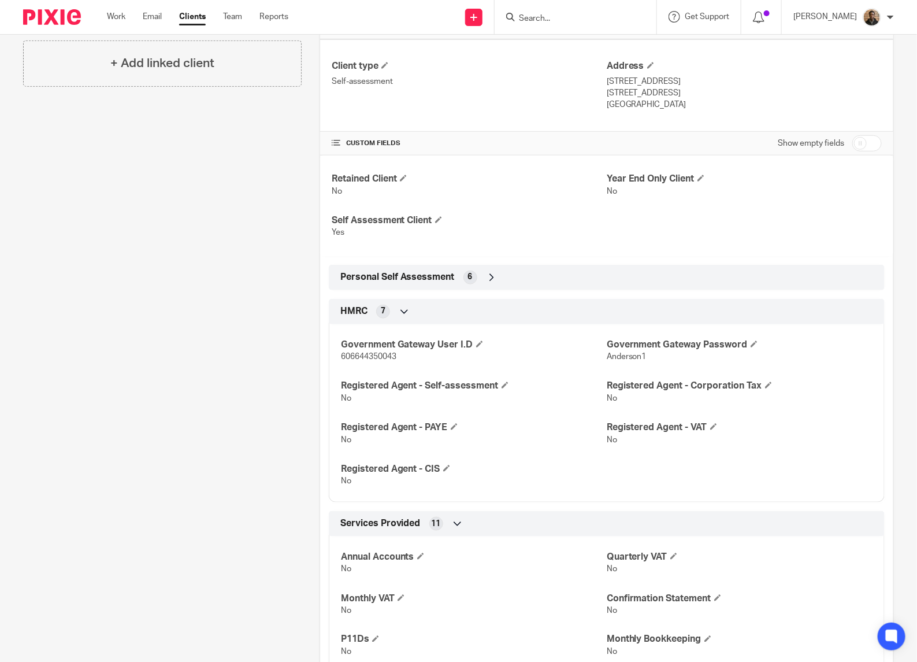
click at [336, 356] on div "Government Gateway User I.D 606644350043 Government Gateway Password Anderson1 …" at bounding box center [607, 409] width 556 height 187
drag, startPoint x: 336, startPoint y: 356, endPoint x: 365, endPoint y: 362, distance: 29.0
copy span "606644350043"
click at [620, 359] on span "Anderson1" at bounding box center [627, 357] width 40 height 8
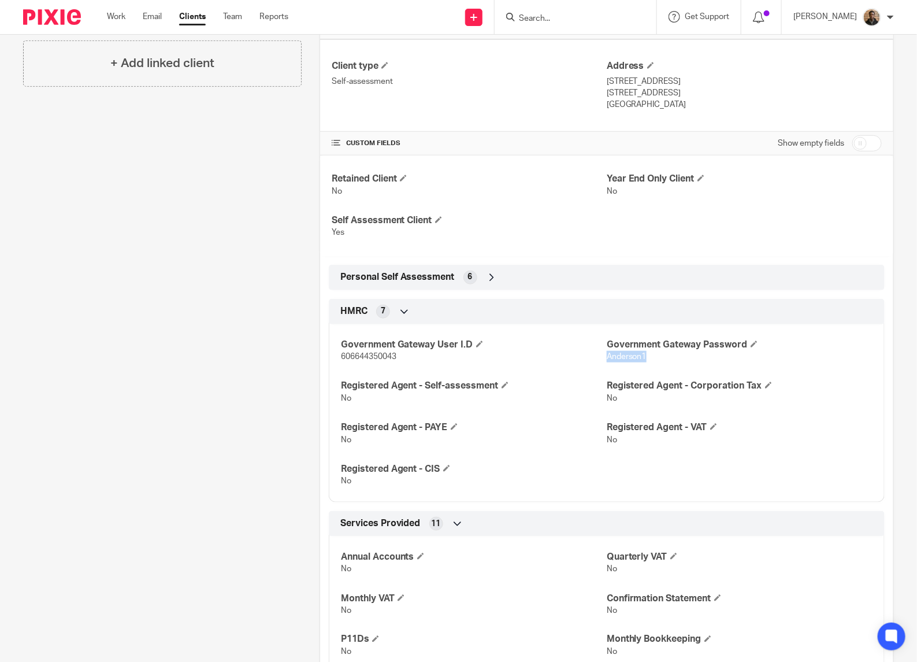
click at [620, 359] on span "Anderson1" at bounding box center [627, 357] width 40 height 8
copy span "Anderson1"
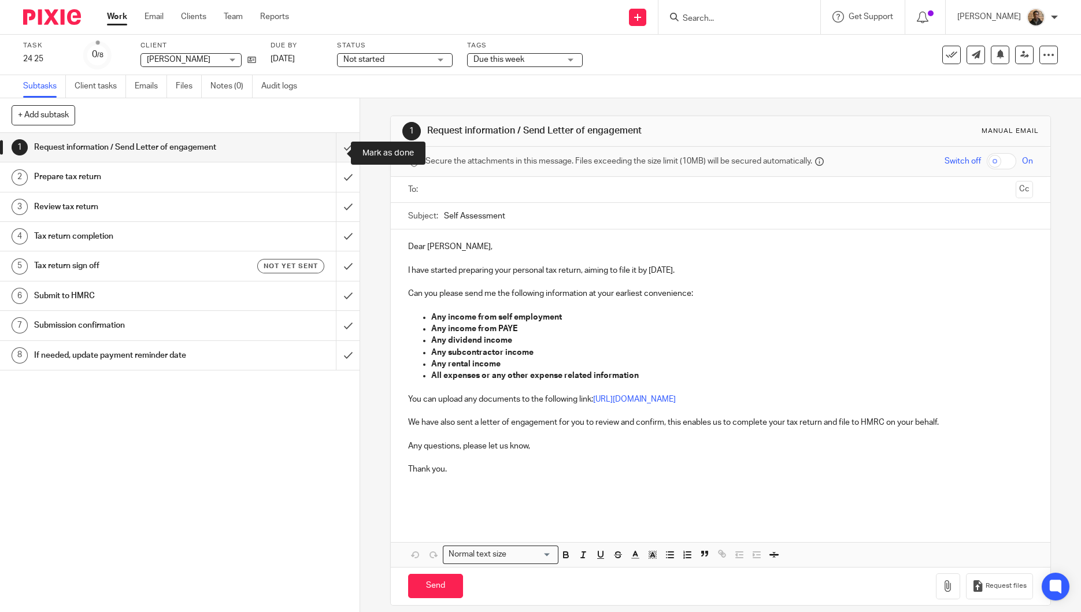
click at [335, 158] on input "submit" at bounding box center [180, 147] width 360 height 29
click at [324, 185] on input "submit" at bounding box center [180, 176] width 360 height 29
click at [329, 213] on input "submit" at bounding box center [180, 207] width 360 height 29
click at [333, 251] on input "submit" at bounding box center [180, 236] width 360 height 29
click at [335, 280] on input "submit" at bounding box center [180, 265] width 360 height 29
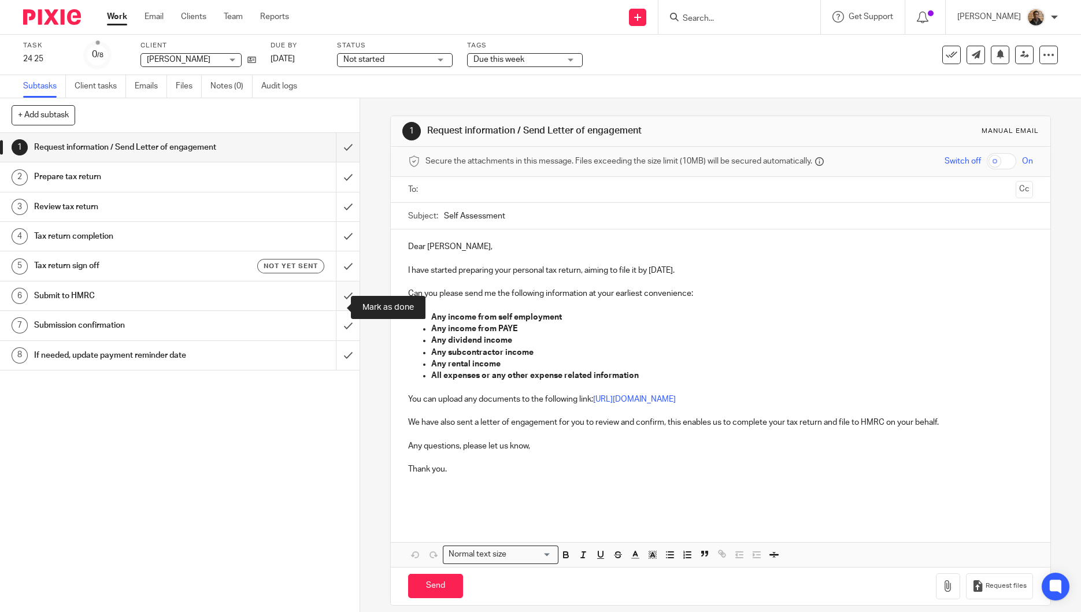
click at [340, 306] on input "submit" at bounding box center [180, 296] width 360 height 29
click at [336, 340] on input "submit" at bounding box center [180, 325] width 360 height 29
click at [336, 367] on input "submit" at bounding box center [180, 355] width 360 height 29
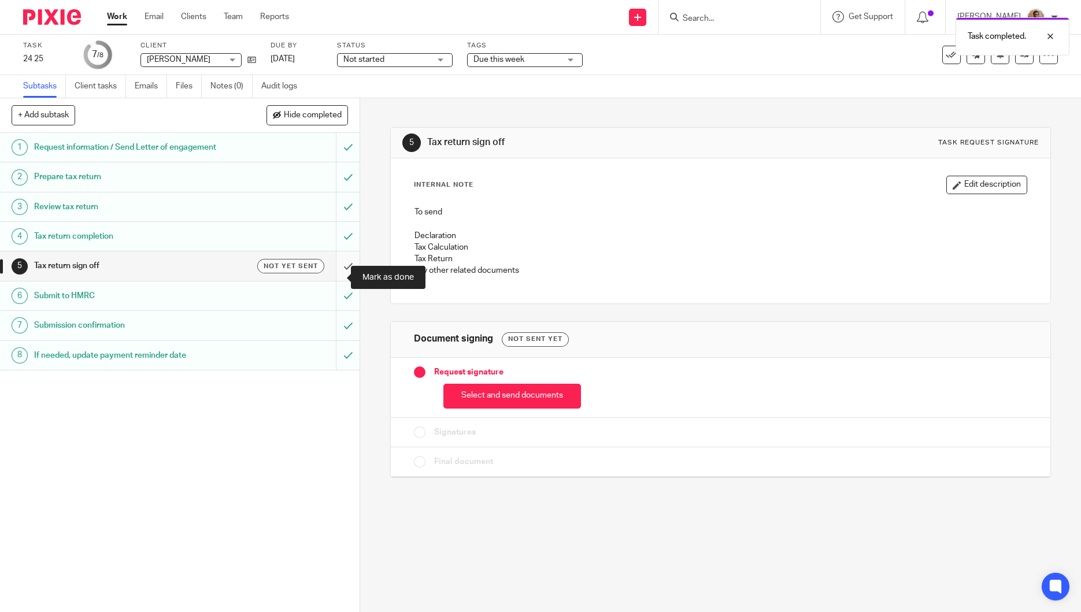
click at [339, 280] on input "submit" at bounding box center [180, 265] width 360 height 29
click at [327, 273] on input "submit" at bounding box center [180, 265] width 360 height 29
click at [1050, 33] on div at bounding box center [1041, 36] width 31 height 14
click at [946, 55] on icon at bounding box center [952, 55] width 12 height 12
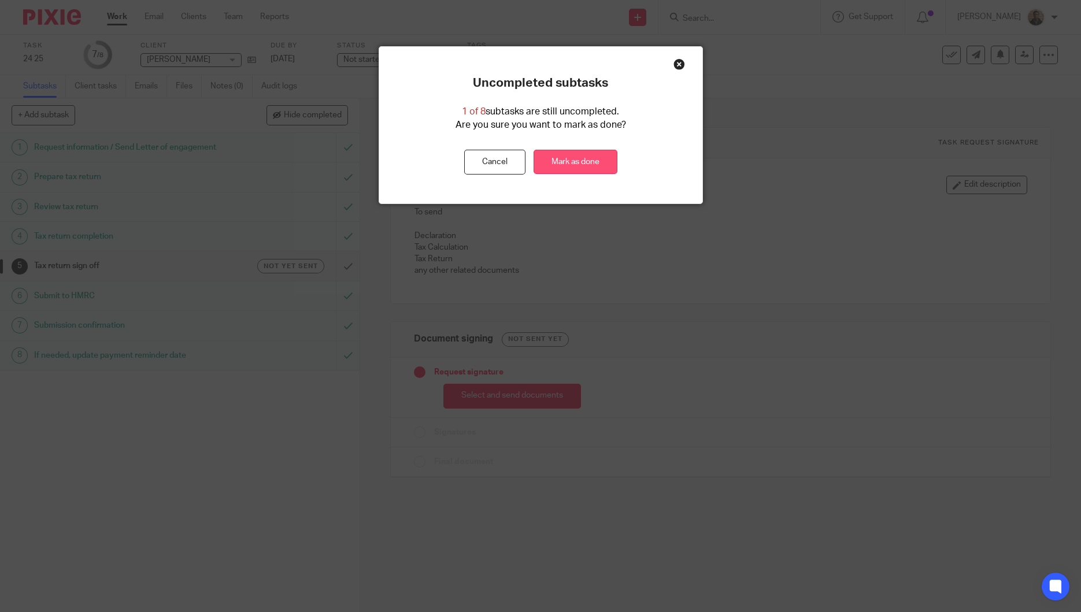
click at [594, 165] on link "Mark as done" at bounding box center [576, 162] width 84 height 25
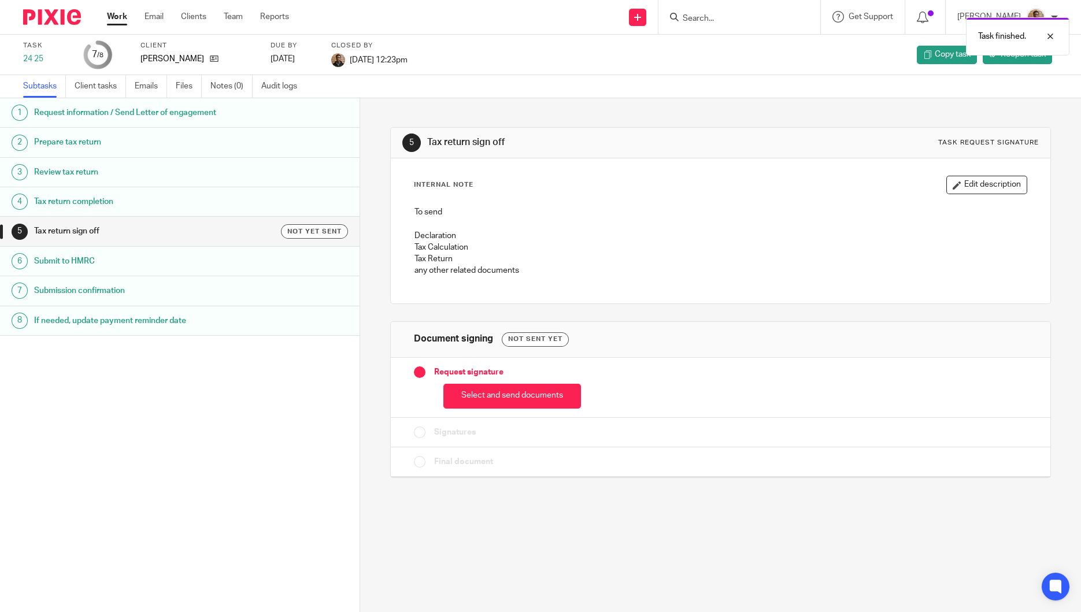
click at [115, 16] on link "Work" at bounding box center [117, 17] width 20 height 12
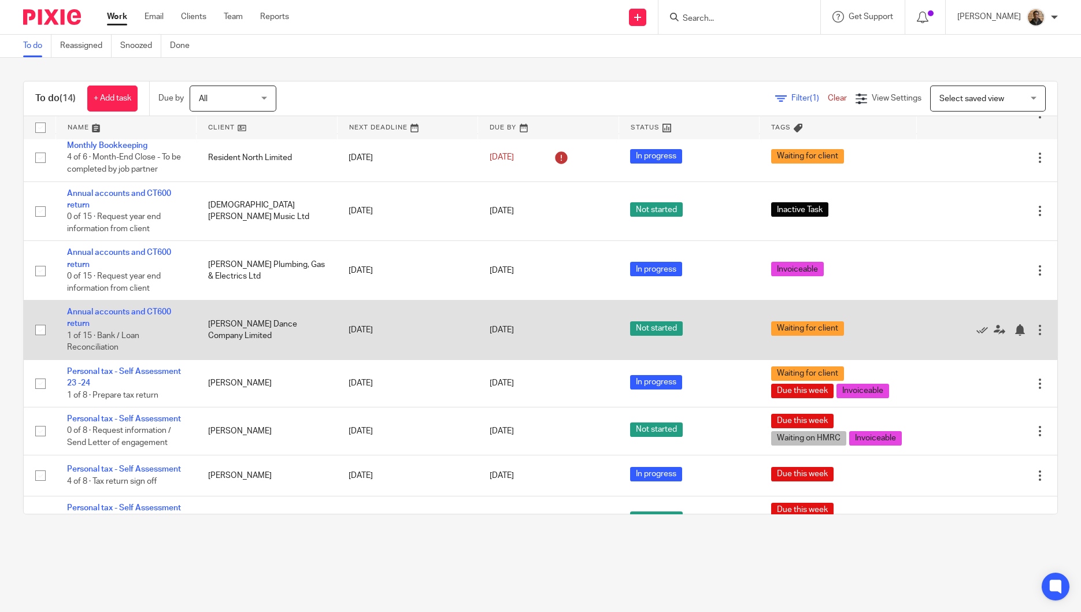
scroll to position [288, 0]
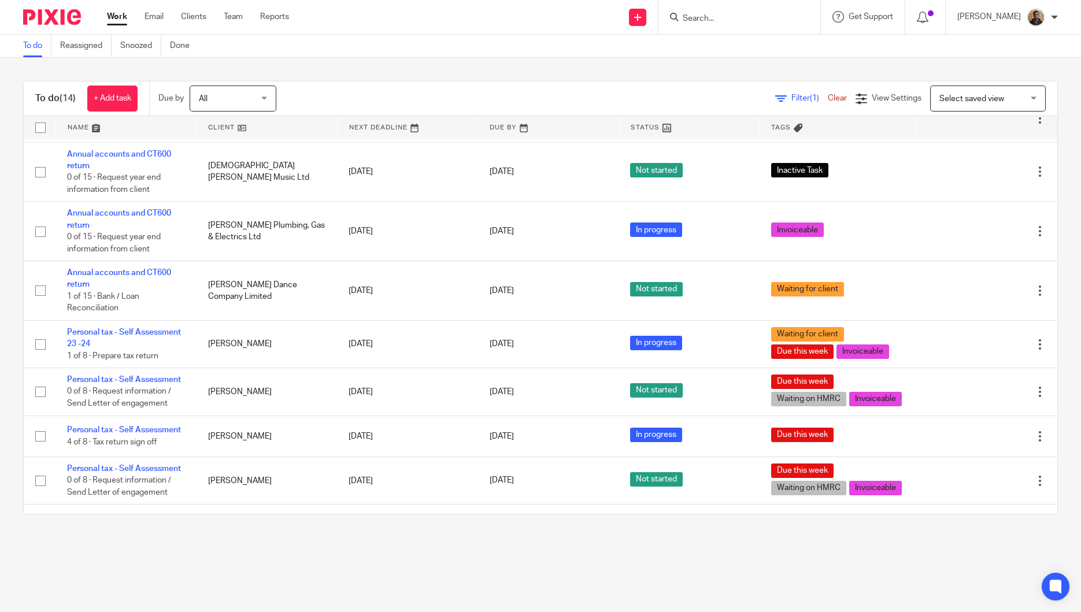
click at [939, 92] on span "Select saved view" at bounding box center [981, 98] width 84 height 24
click at [928, 151] on li "This week tasks" at bounding box center [966, 147] width 114 height 24
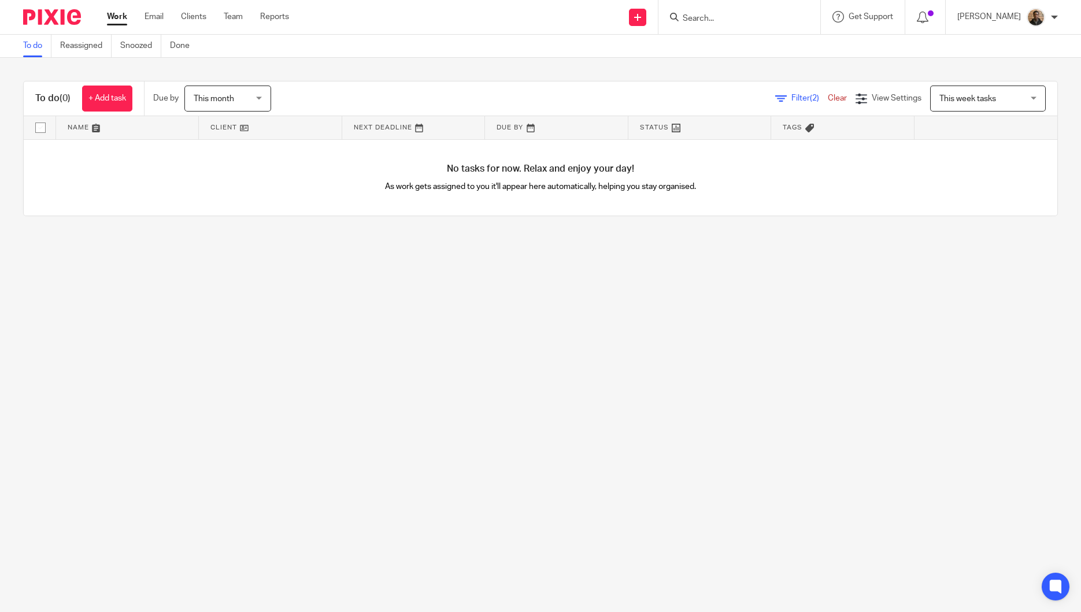
click at [254, 98] on span "This month" at bounding box center [224, 98] width 61 height 24
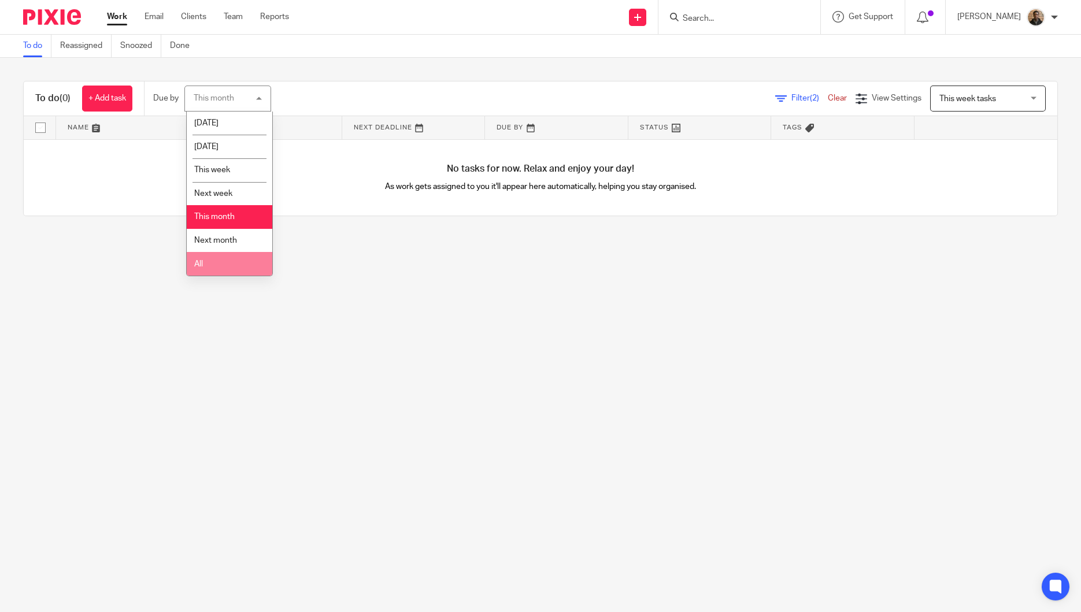
click at [242, 262] on li "All" at bounding box center [230, 264] width 86 height 24
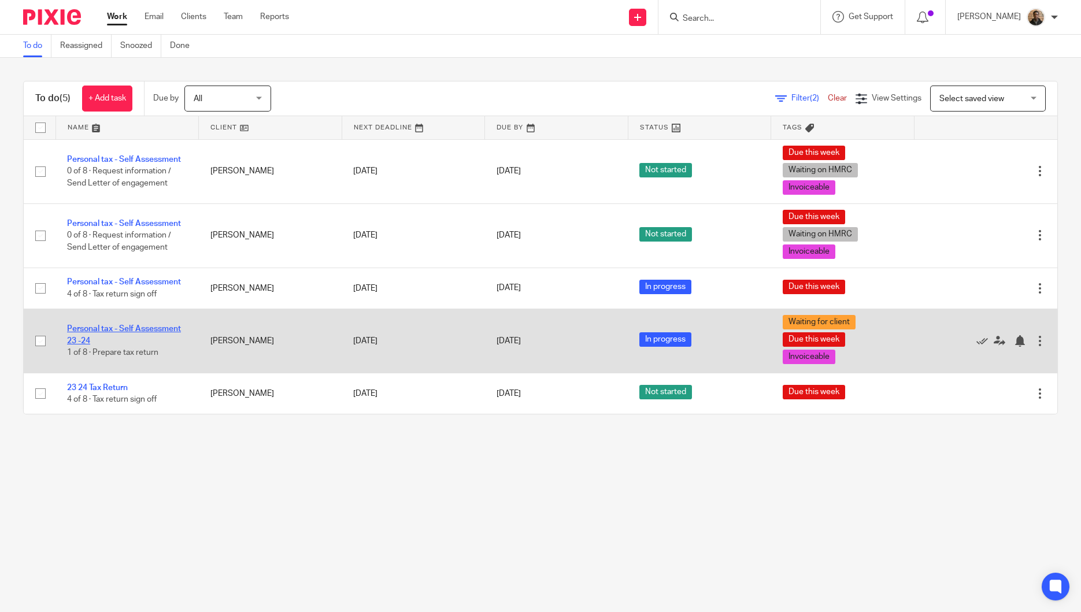
click at [152, 327] on link "Personal tax - Self Assessment 23 -24" at bounding box center [124, 335] width 114 height 20
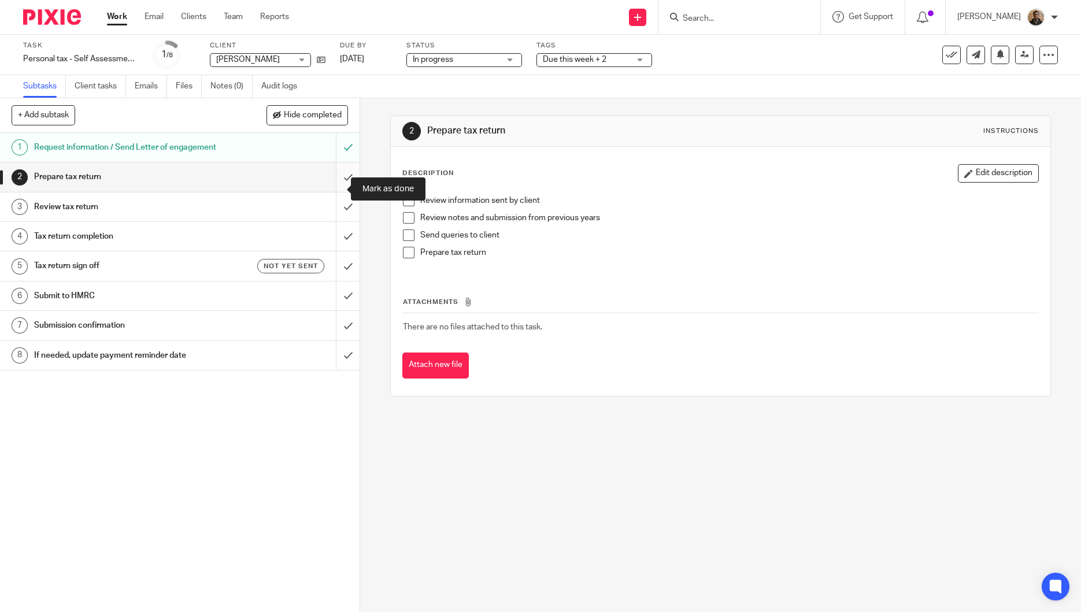
click at [339, 188] on input "submit" at bounding box center [180, 176] width 360 height 29
click at [336, 216] on input "submit" at bounding box center [180, 207] width 360 height 29
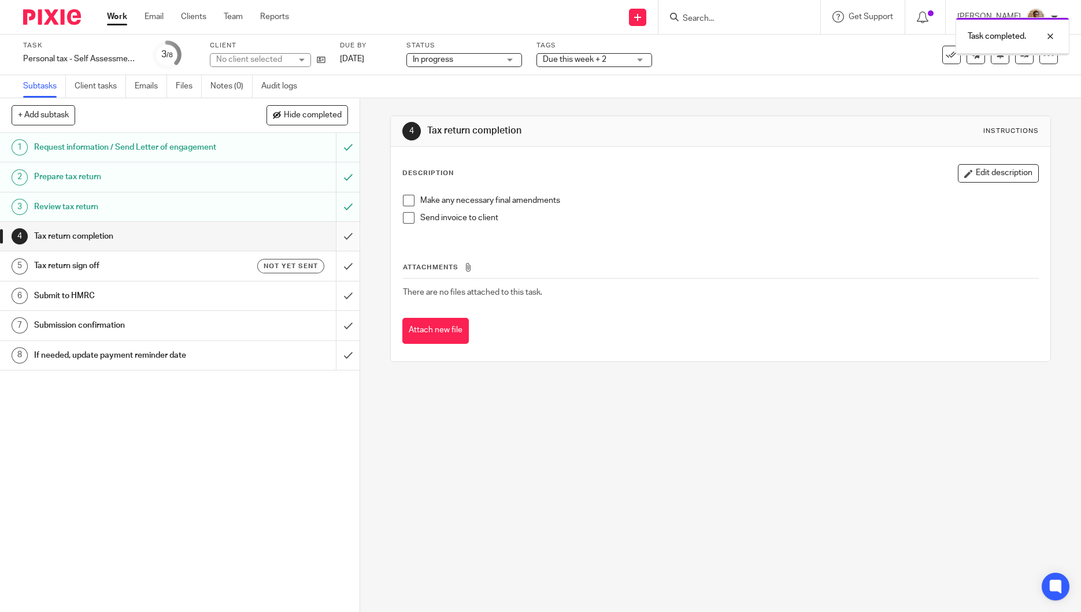
click at [334, 246] on input "submit" at bounding box center [180, 236] width 360 height 29
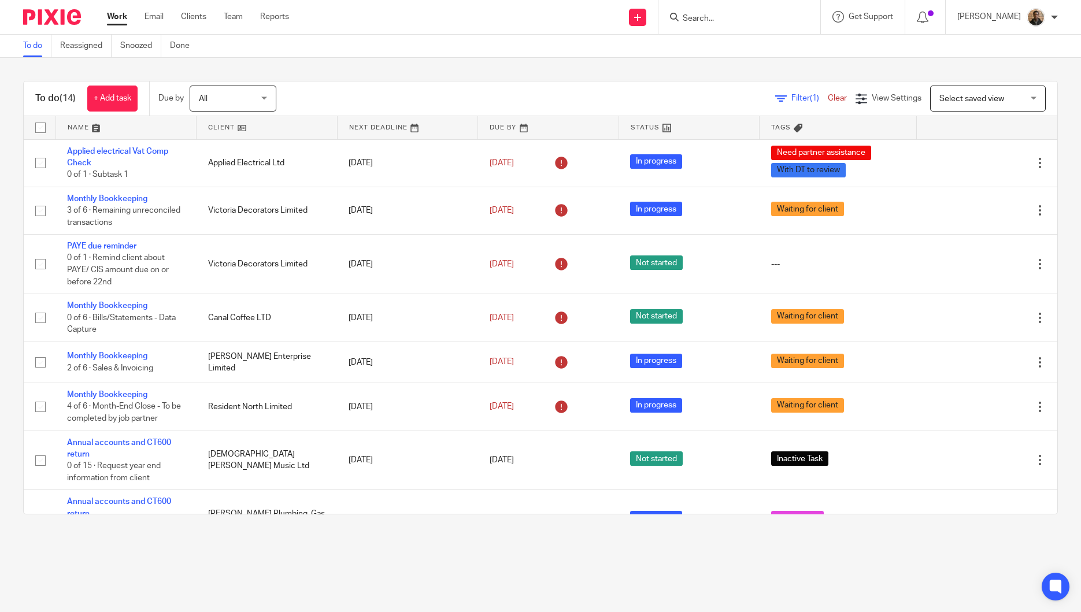
click at [963, 99] on span "Select saved view" at bounding box center [971, 99] width 65 height 8
click at [950, 151] on li "This week tasks" at bounding box center [966, 147] width 114 height 24
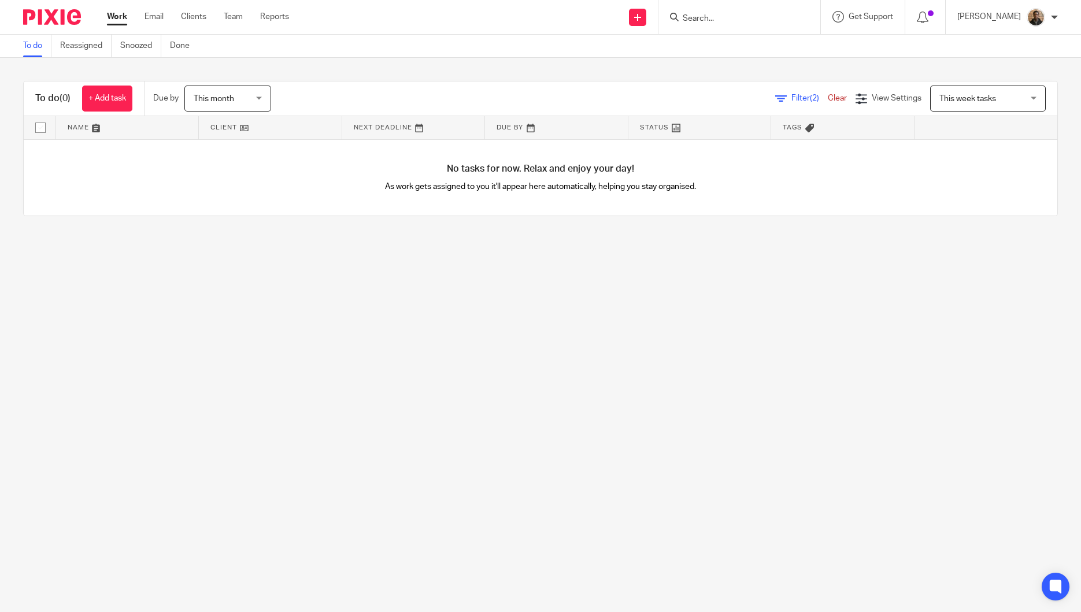
click at [251, 95] on span "This month" at bounding box center [224, 98] width 61 height 24
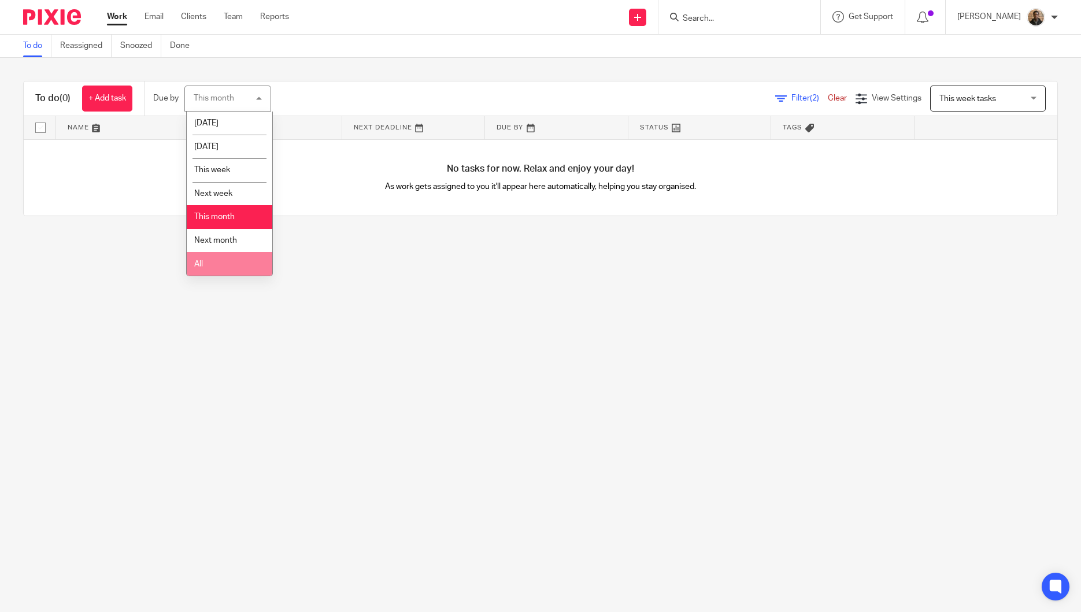
click at [228, 257] on li "All" at bounding box center [230, 264] width 86 height 24
